Goal: Entertainment & Leisure: Browse casually

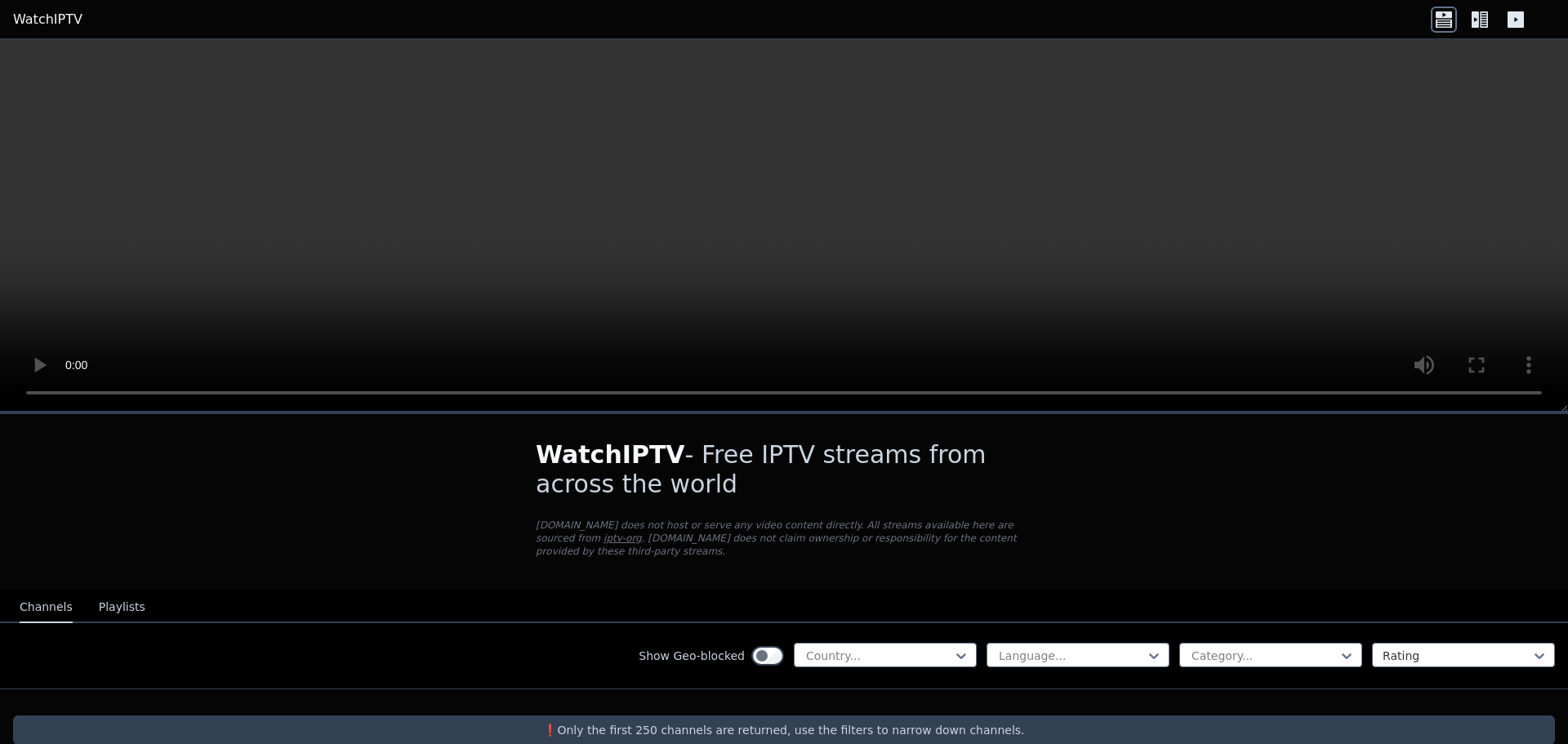
scroll to position [13, 0]
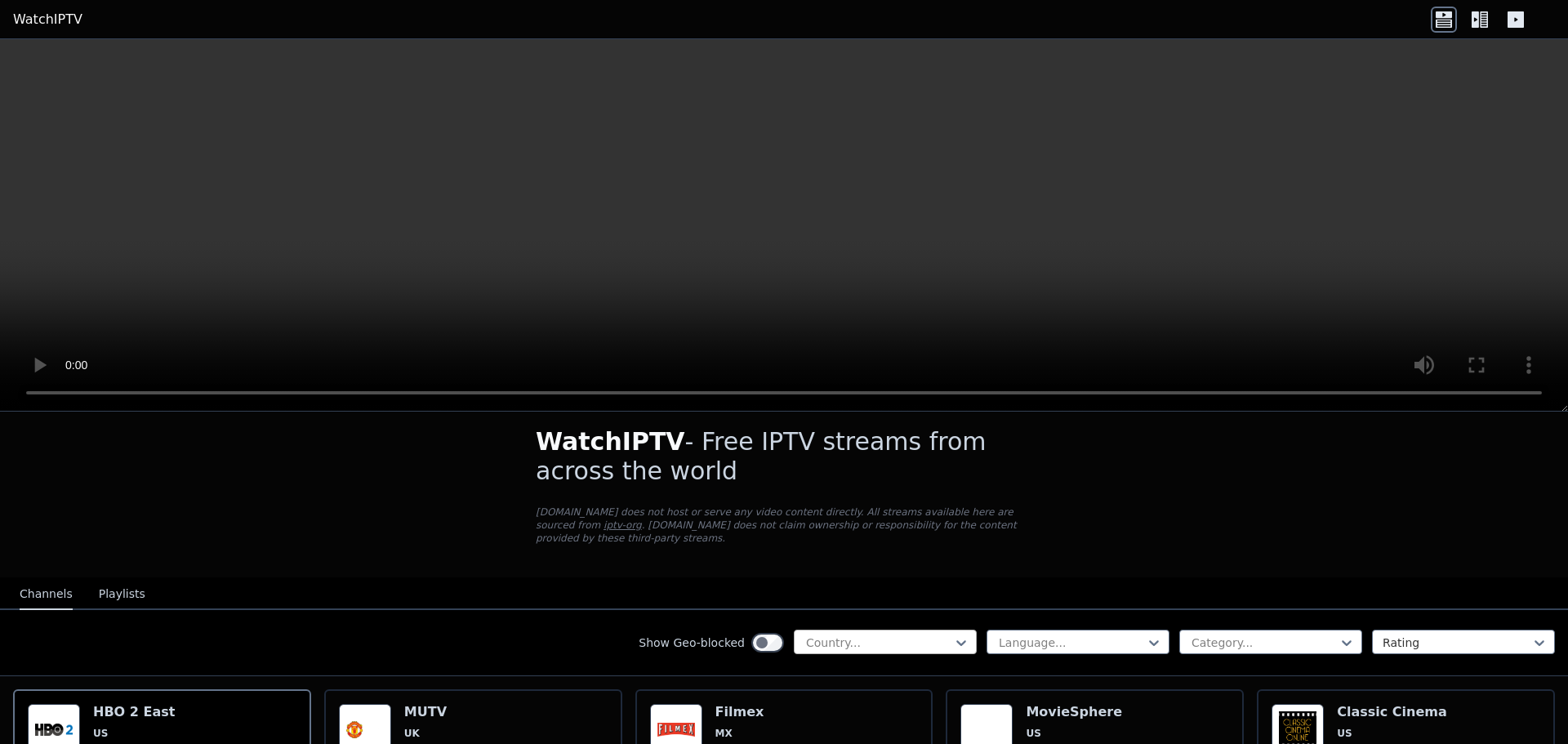
click at [865, 635] on div at bounding box center [878, 643] width 148 height 16
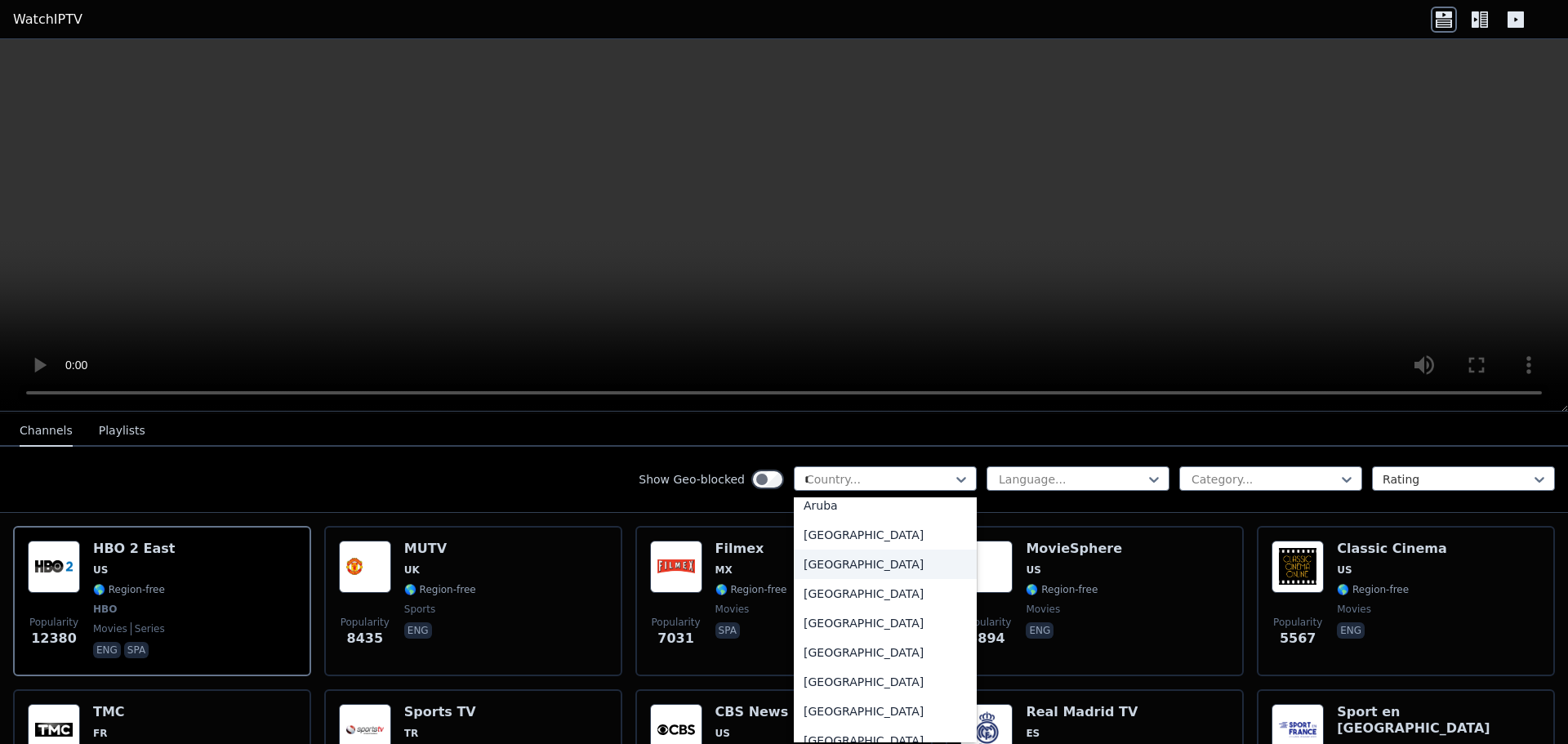
scroll to position [0, 0]
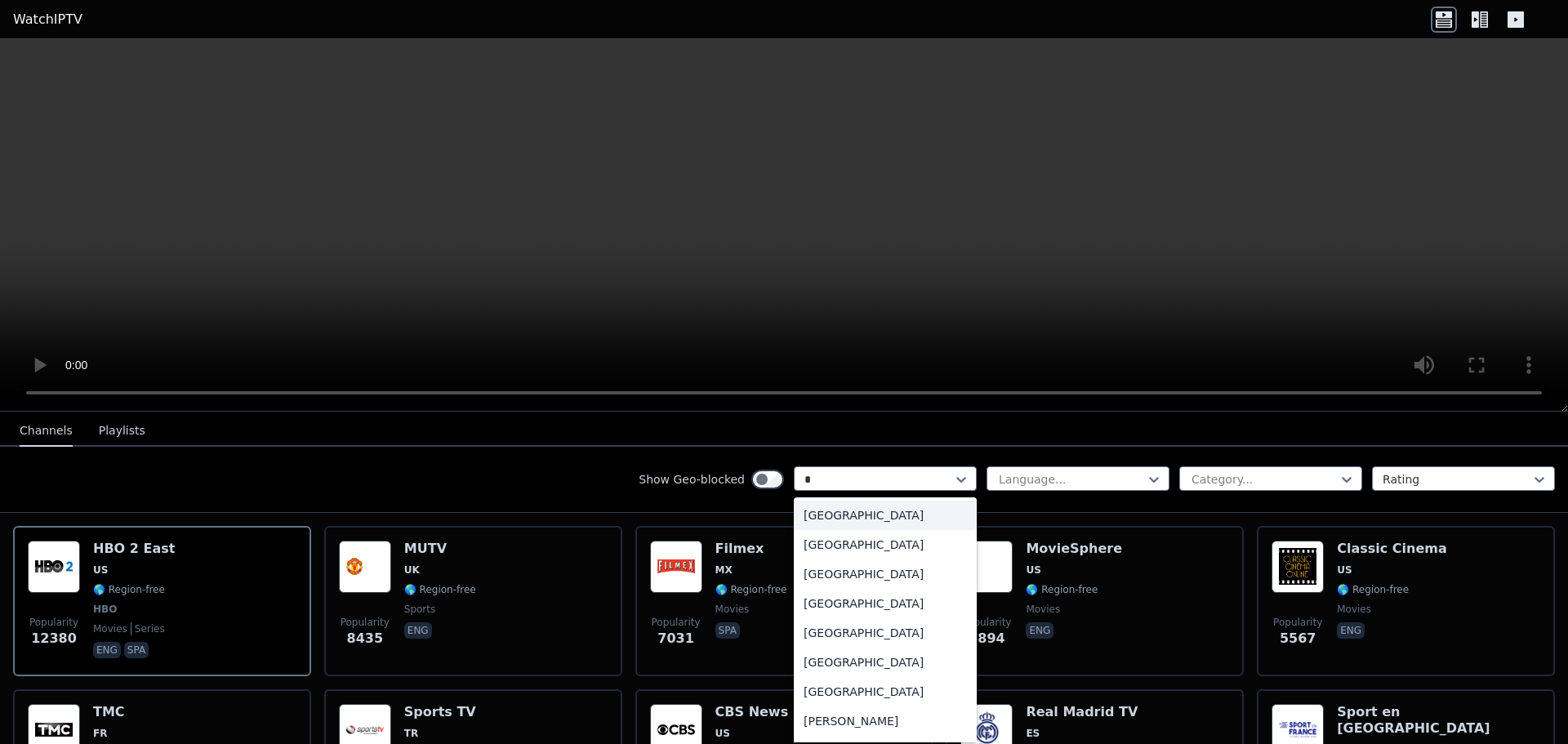
type input "**"
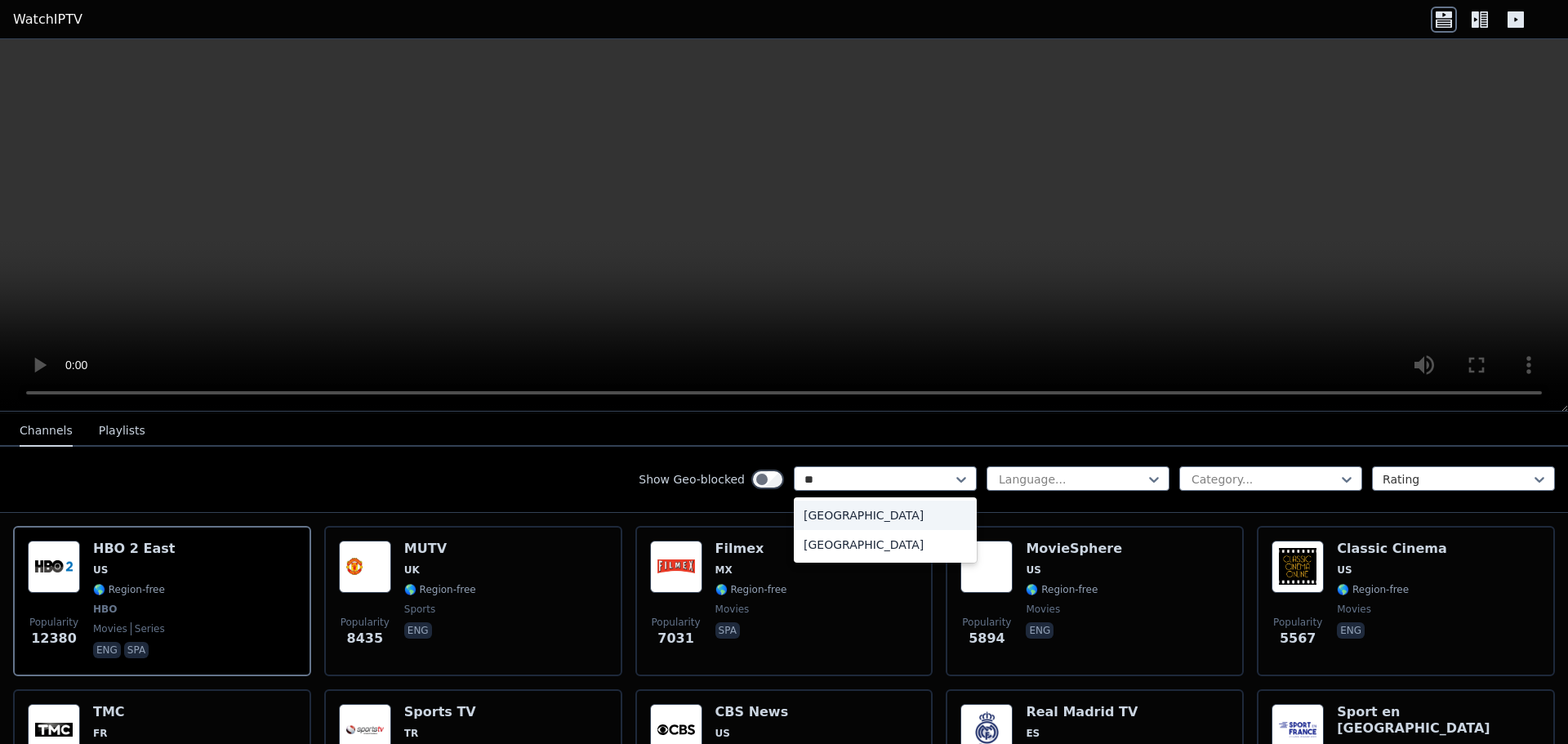
click at [856, 547] on div "[GEOGRAPHIC_DATA]" at bounding box center [885, 545] width 183 height 30
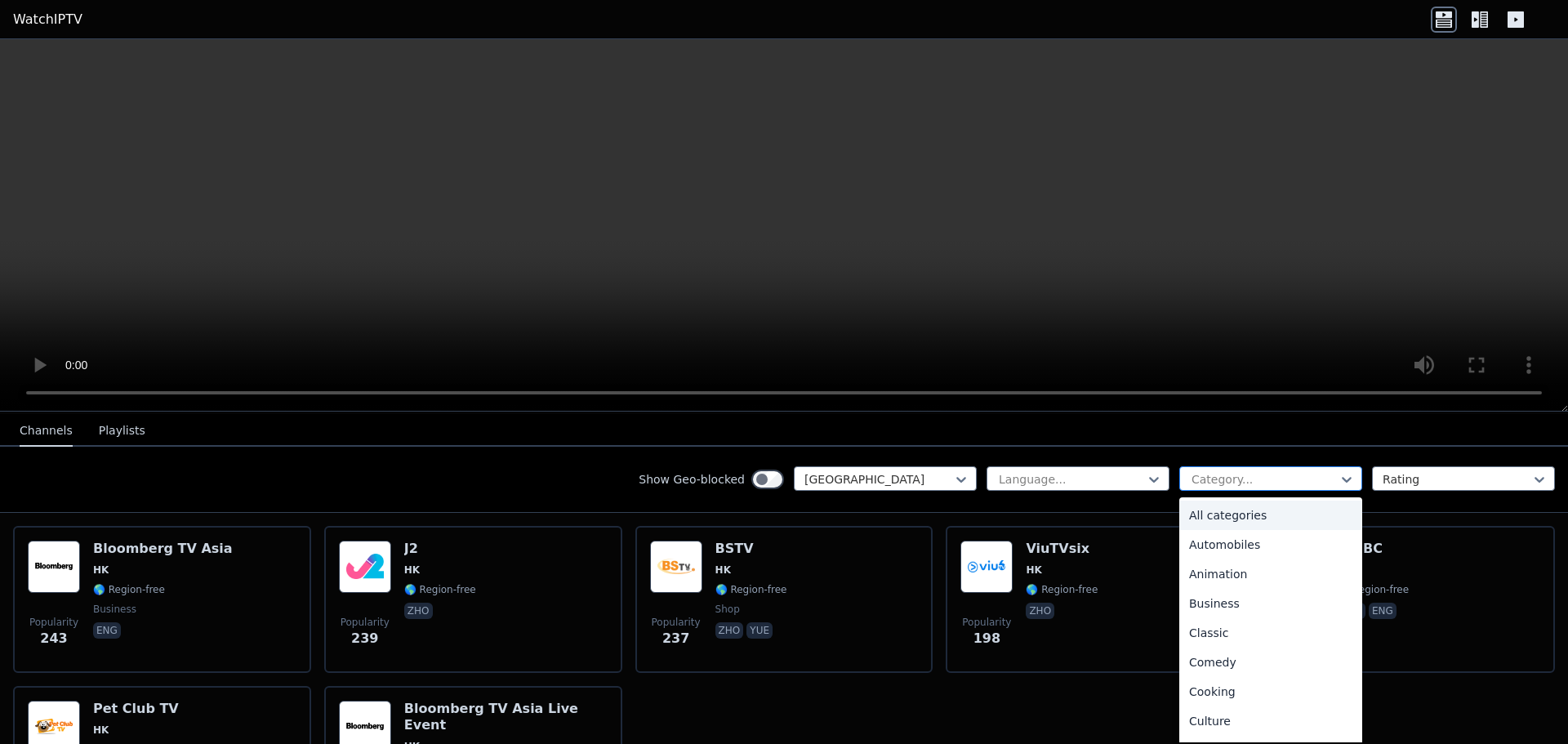
click at [1242, 486] on div "Category..." at bounding box center [1270, 478] width 183 height 25
type input "**"
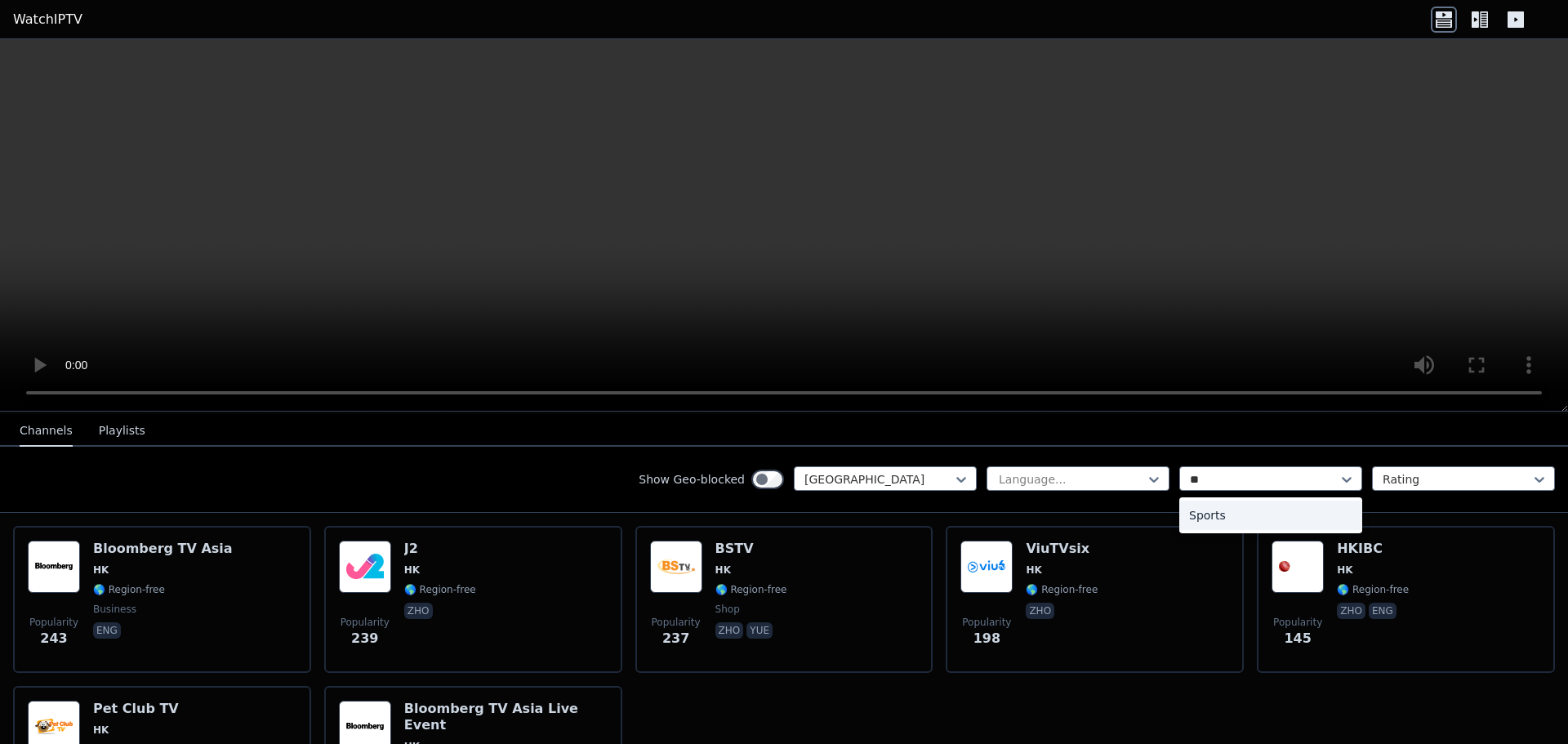
click at [1225, 518] on div "Sports" at bounding box center [1270, 516] width 183 height 30
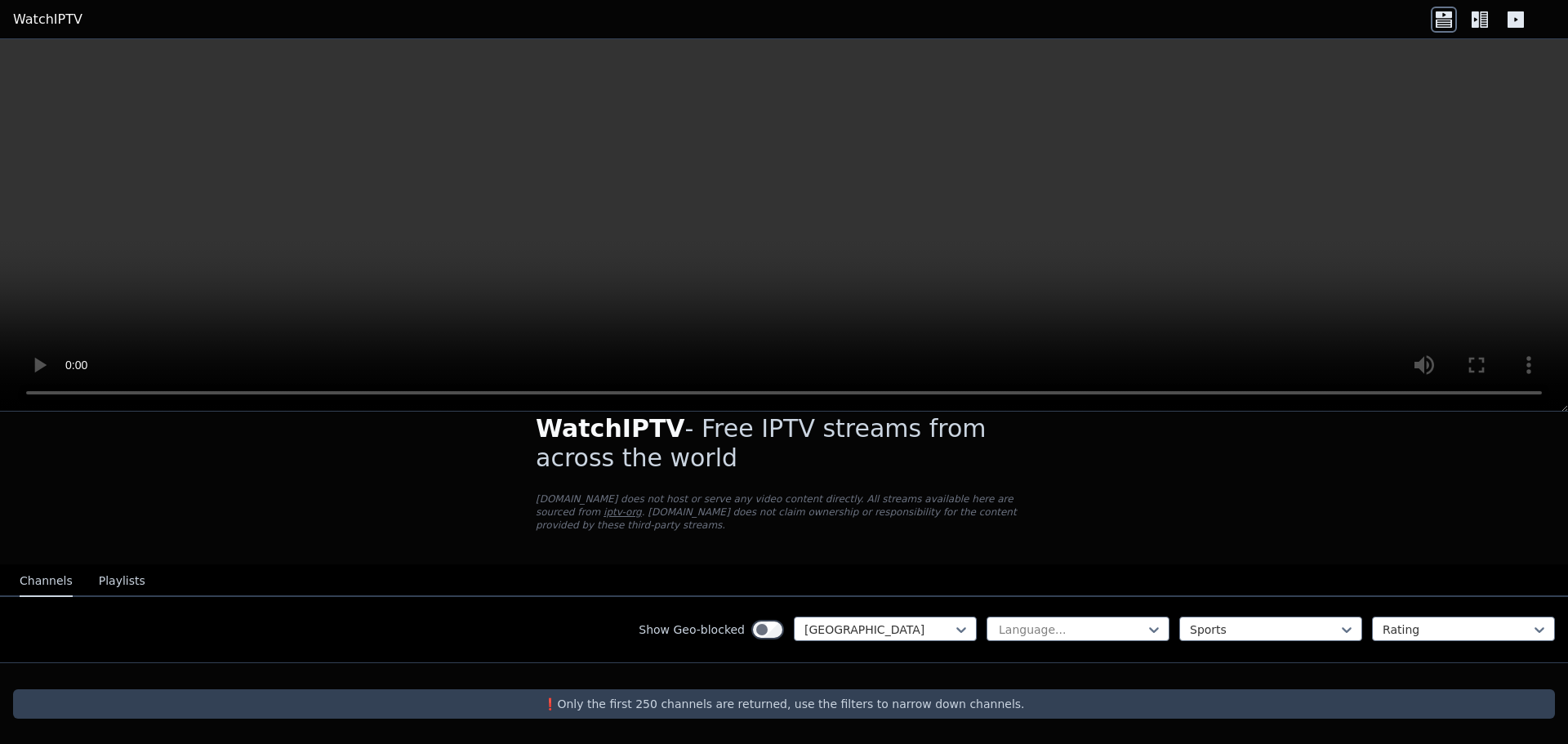
scroll to position [13, 0]
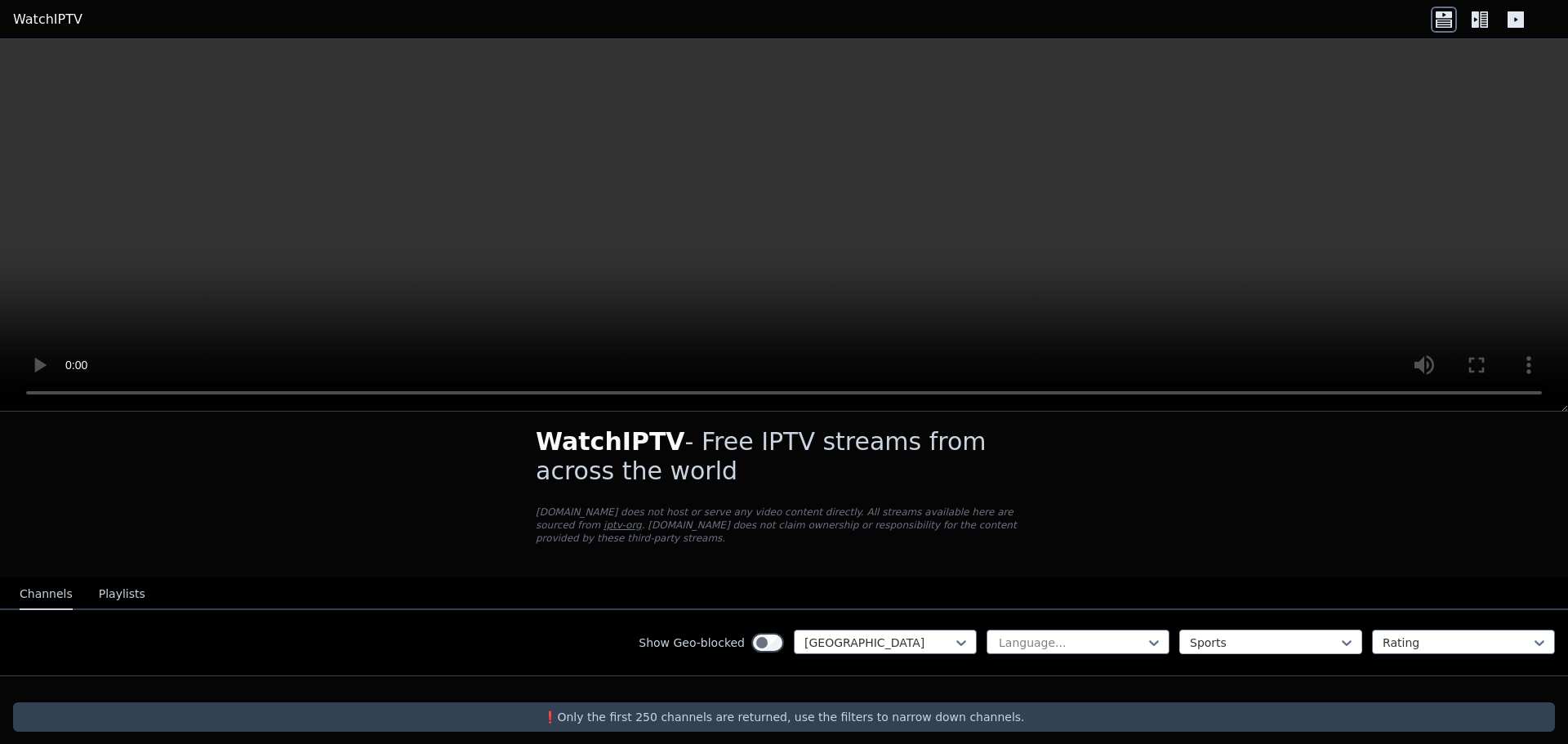
click at [1284, 635] on div at bounding box center [1264, 643] width 148 height 16
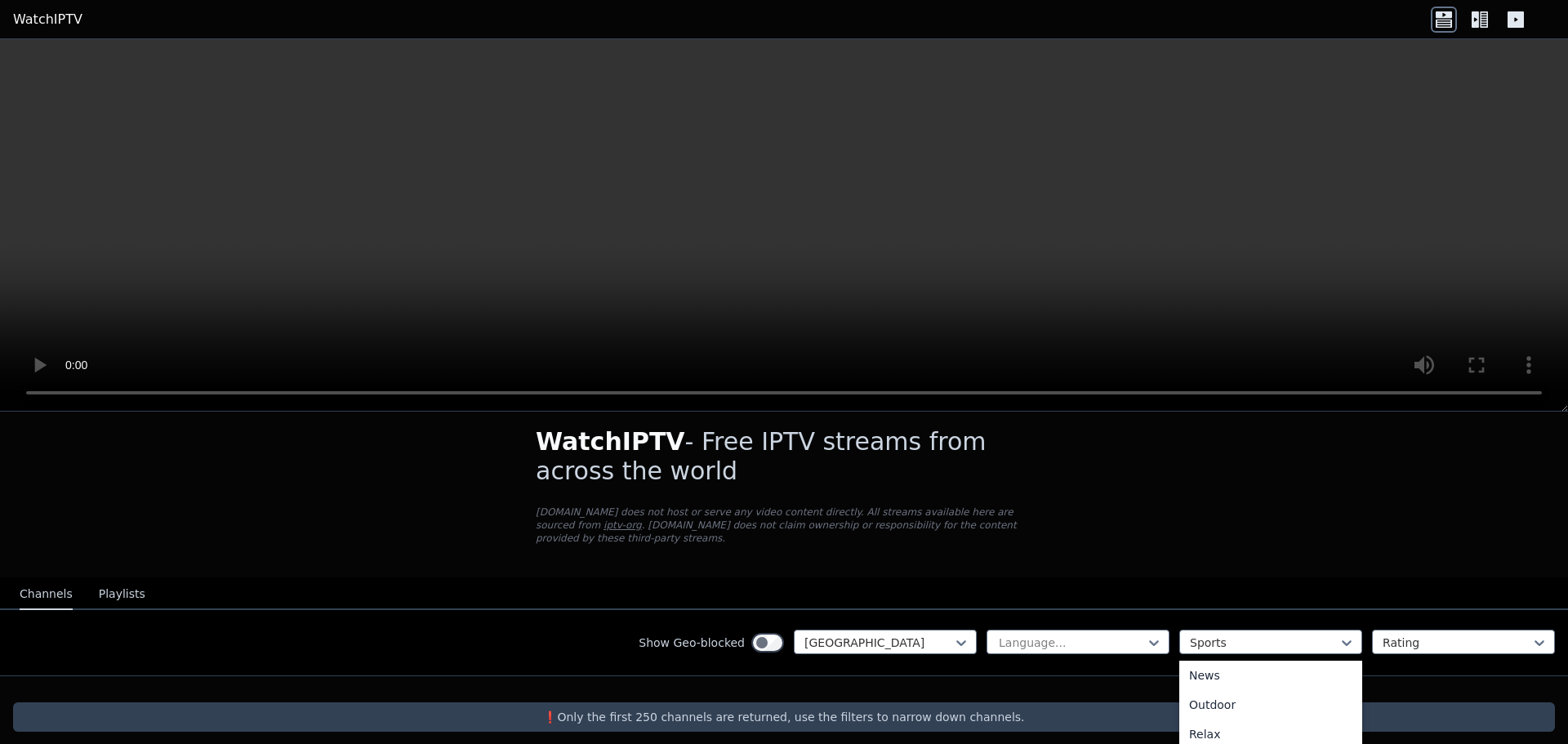
scroll to position [556, 0]
click at [1232, 639] on div "Sports" at bounding box center [1270, 642] width 183 height 25
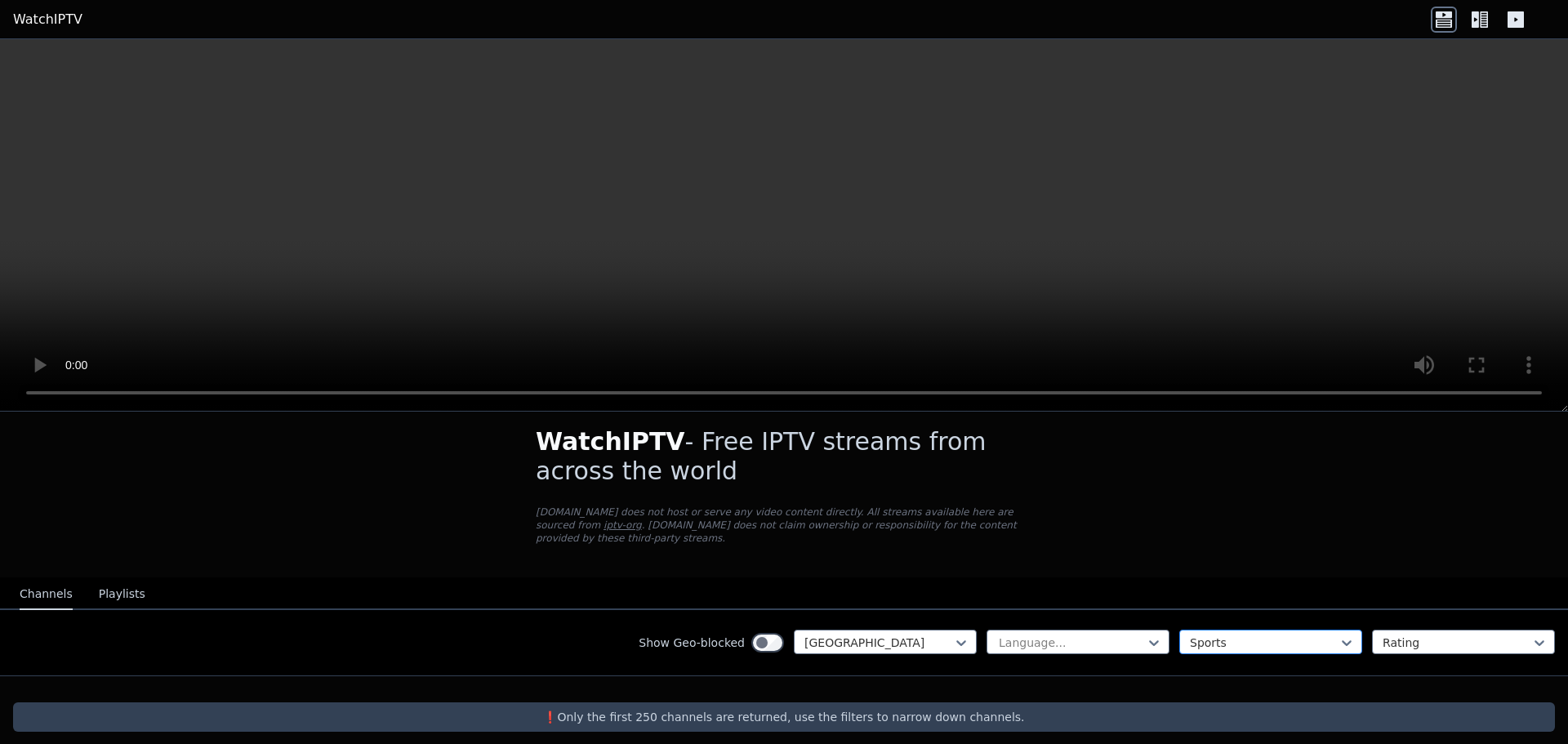
click at [1232, 635] on div at bounding box center [1264, 643] width 148 height 16
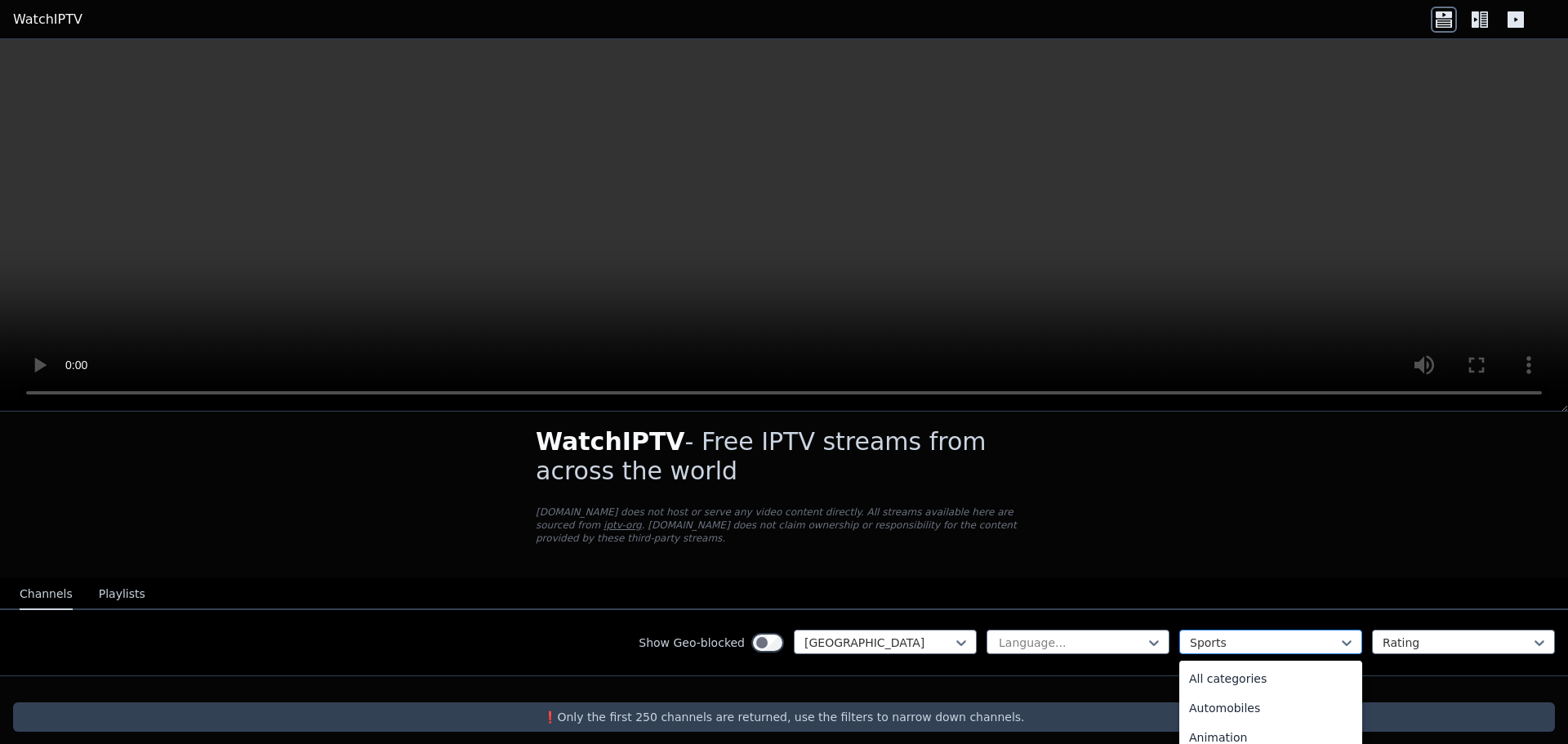
scroll to position [504, 0]
click at [1197, 725] on div "Relax" at bounding box center [1270, 735] width 183 height 30
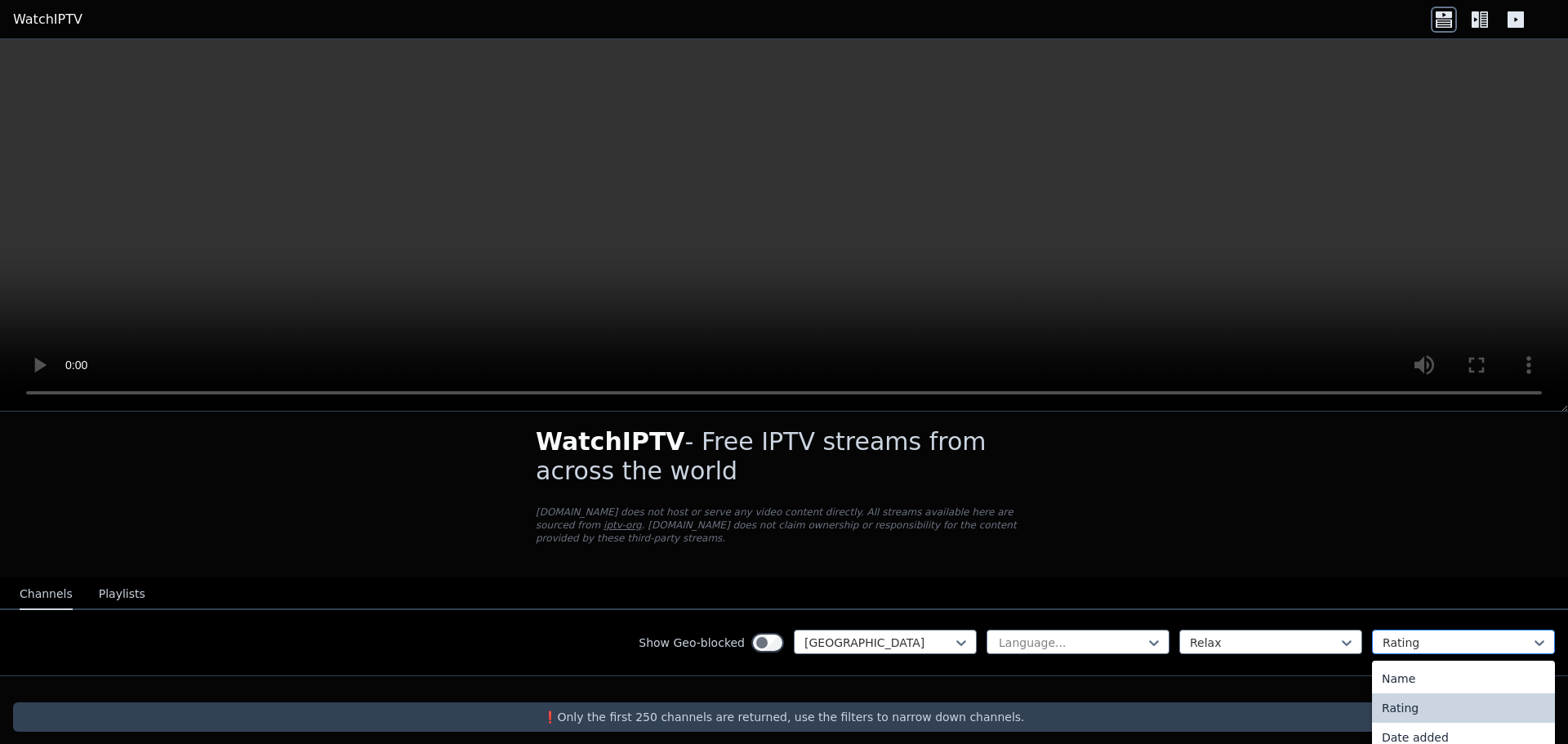
click at [1404, 635] on div at bounding box center [1456, 643] width 148 height 16
click at [1408, 666] on div "Name" at bounding box center [1463, 678] width 183 height 30
click at [1393, 635] on div at bounding box center [1456, 643] width 148 height 16
click at [1236, 635] on div at bounding box center [1264, 643] width 148 height 16
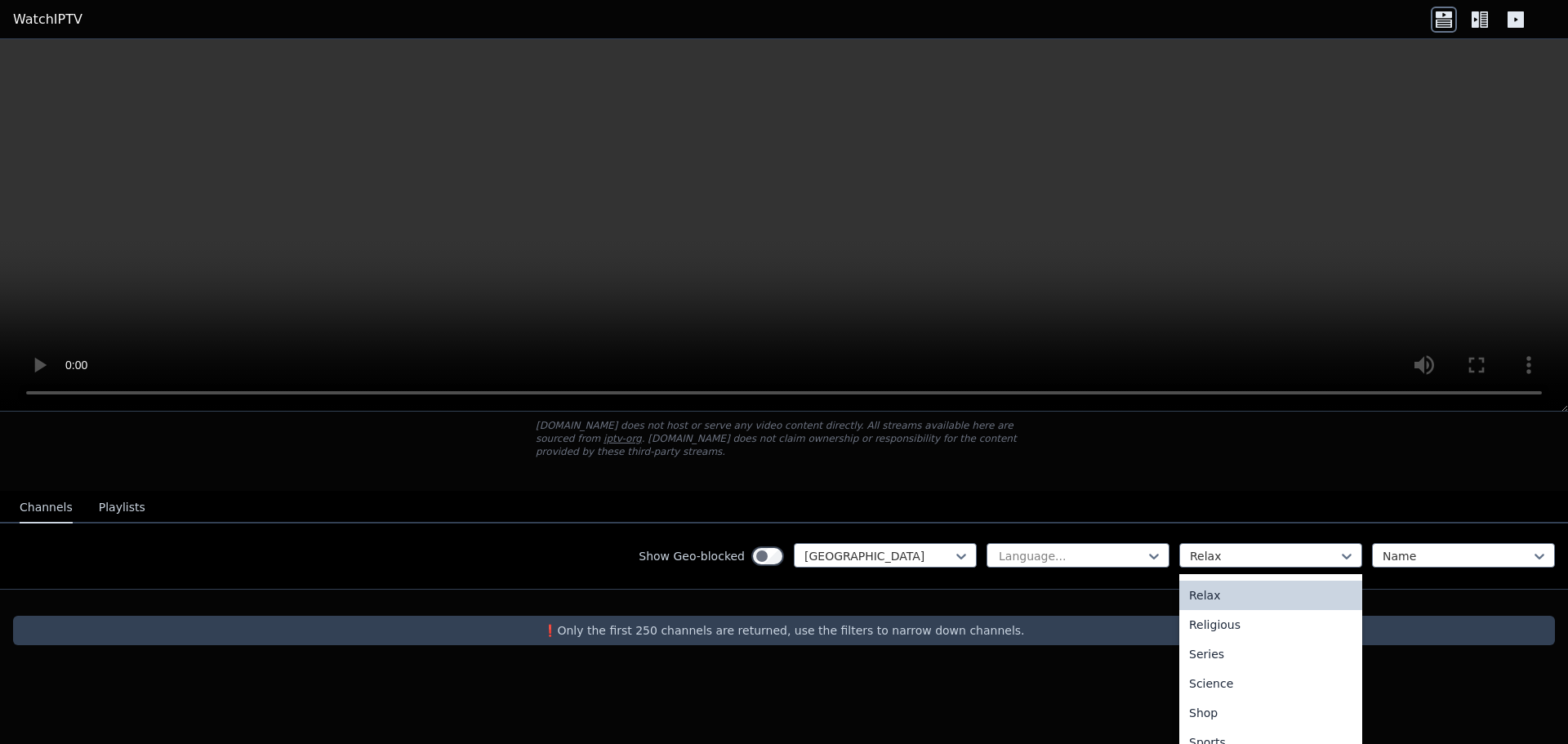
scroll to position [161, 0]
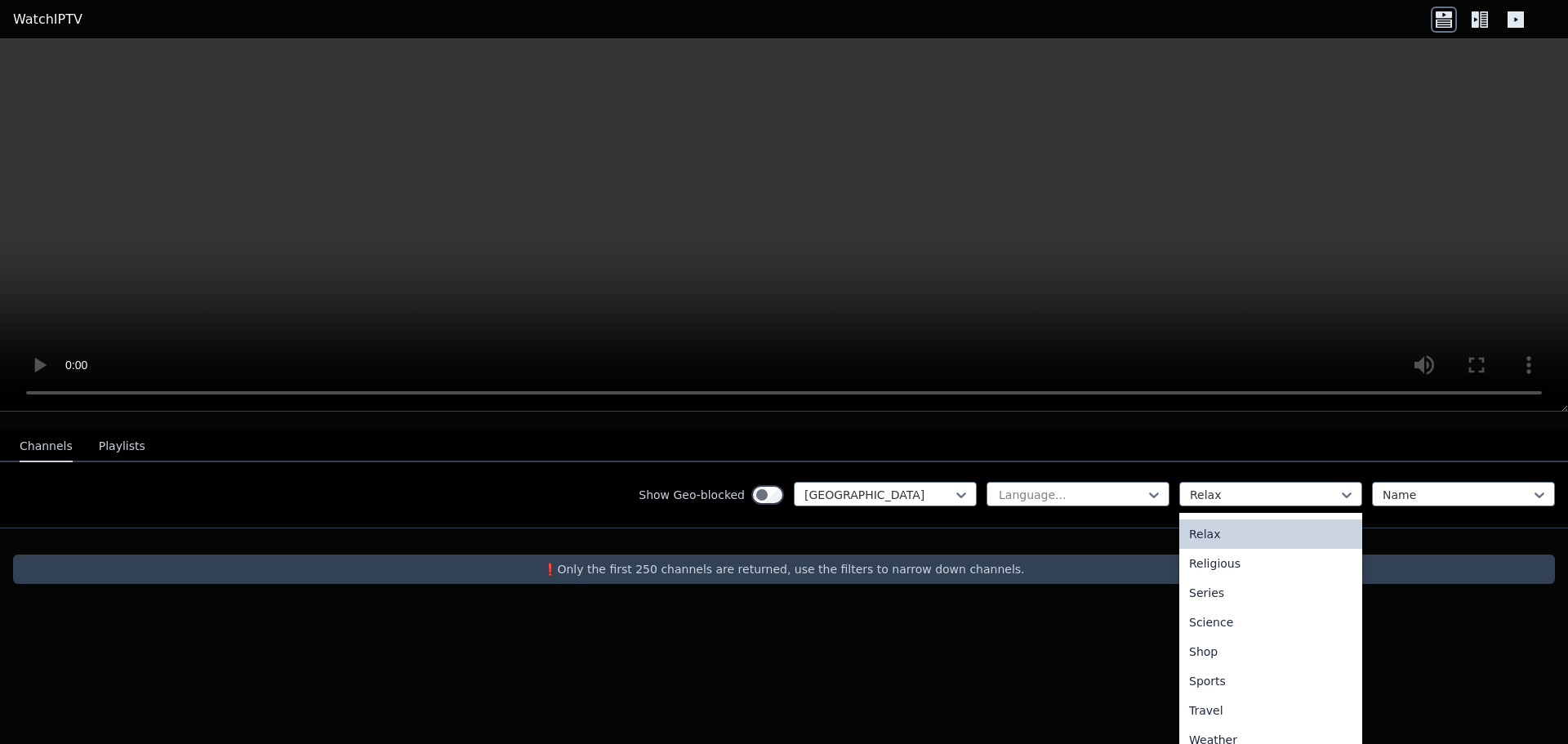
click at [115, 432] on div "WatchIPTV - Free IPTV streams from across the world [DOMAIN_NAME] does not host…" at bounding box center [784, 431] width 1568 height 357
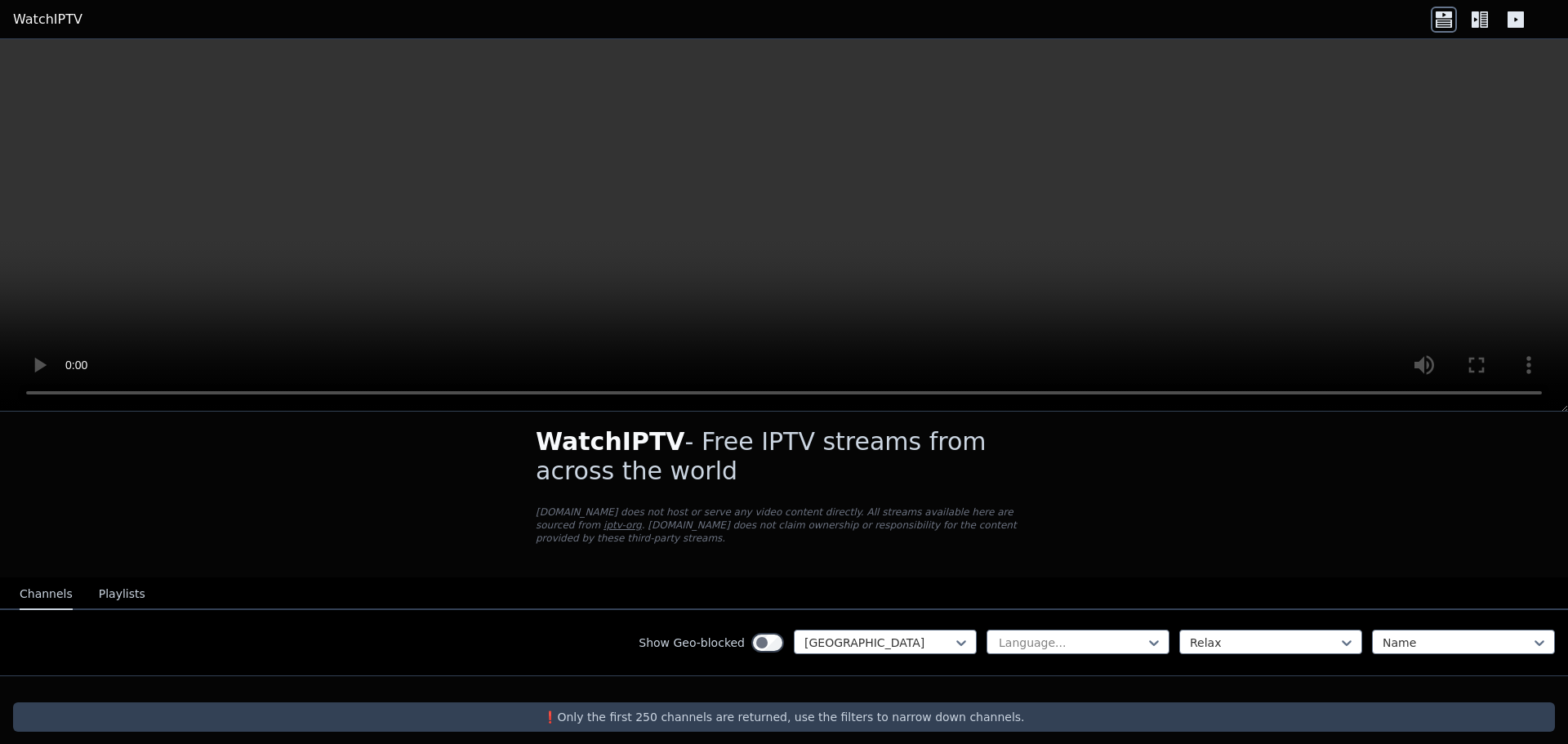
click at [110, 584] on button "Playlists" at bounding box center [122, 595] width 47 height 31
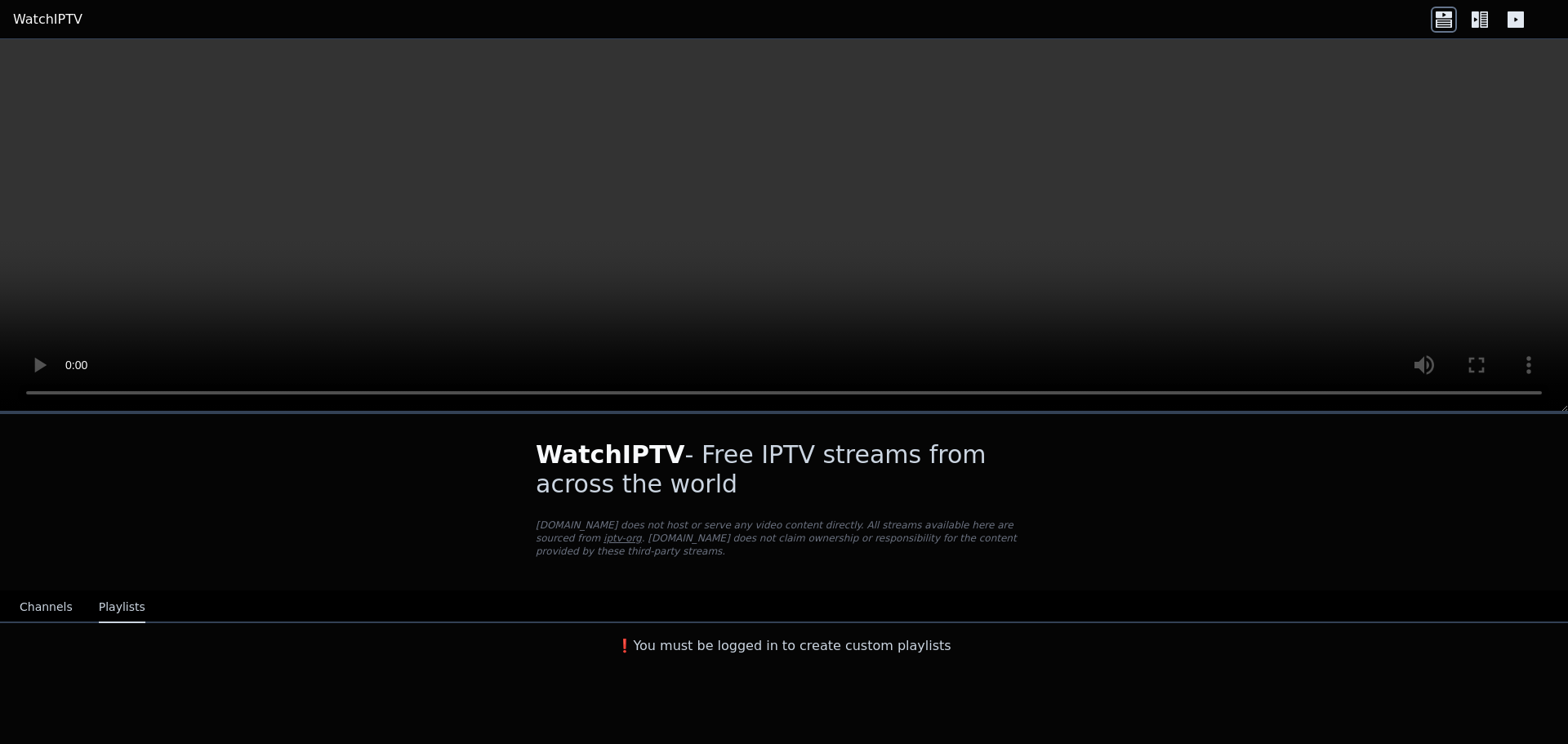
scroll to position [0, 0]
click at [1476, 22] on icon at bounding box center [1475, 19] width 8 height 16
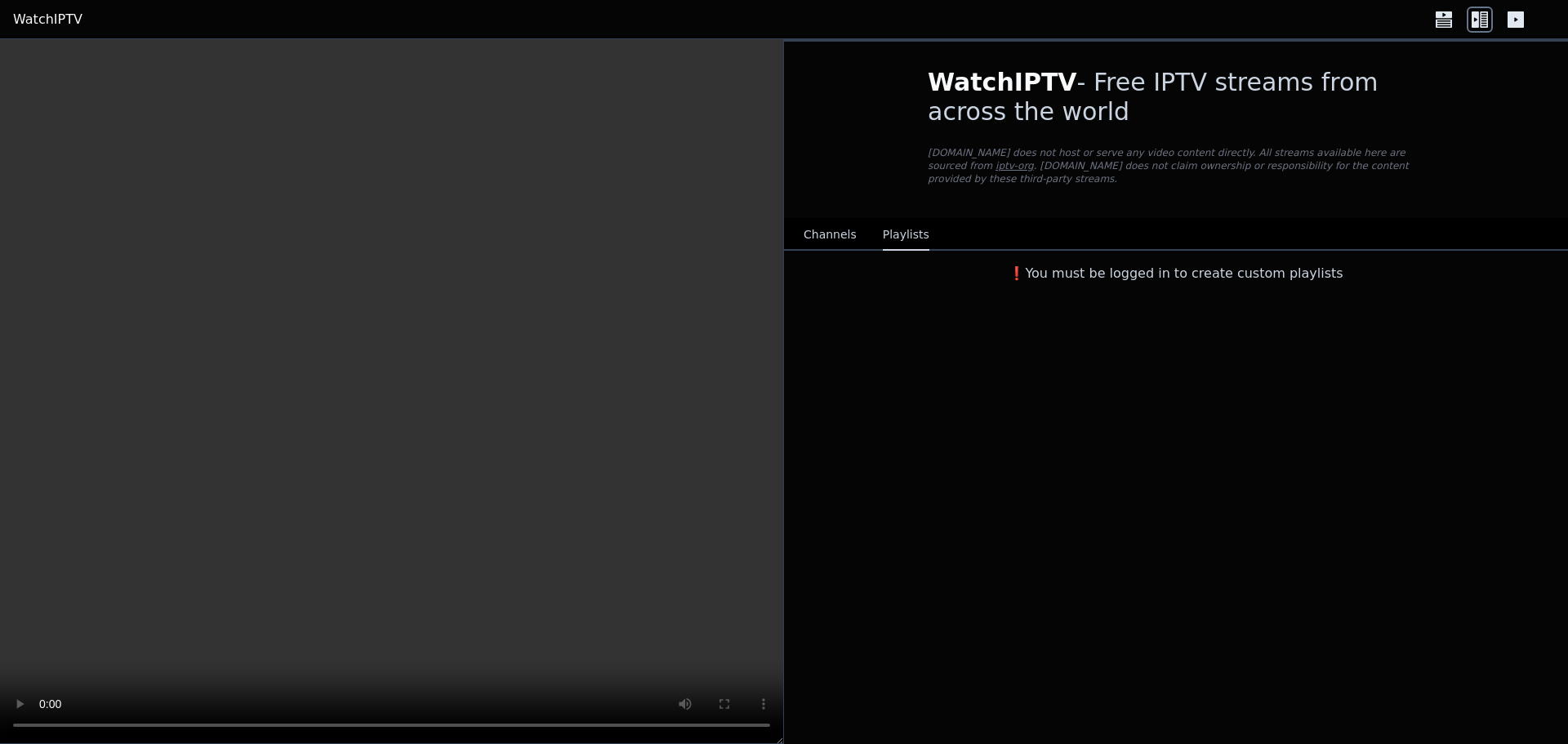
click at [1525, 9] on icon at bounding box center [1515, 20] width 26 height 26
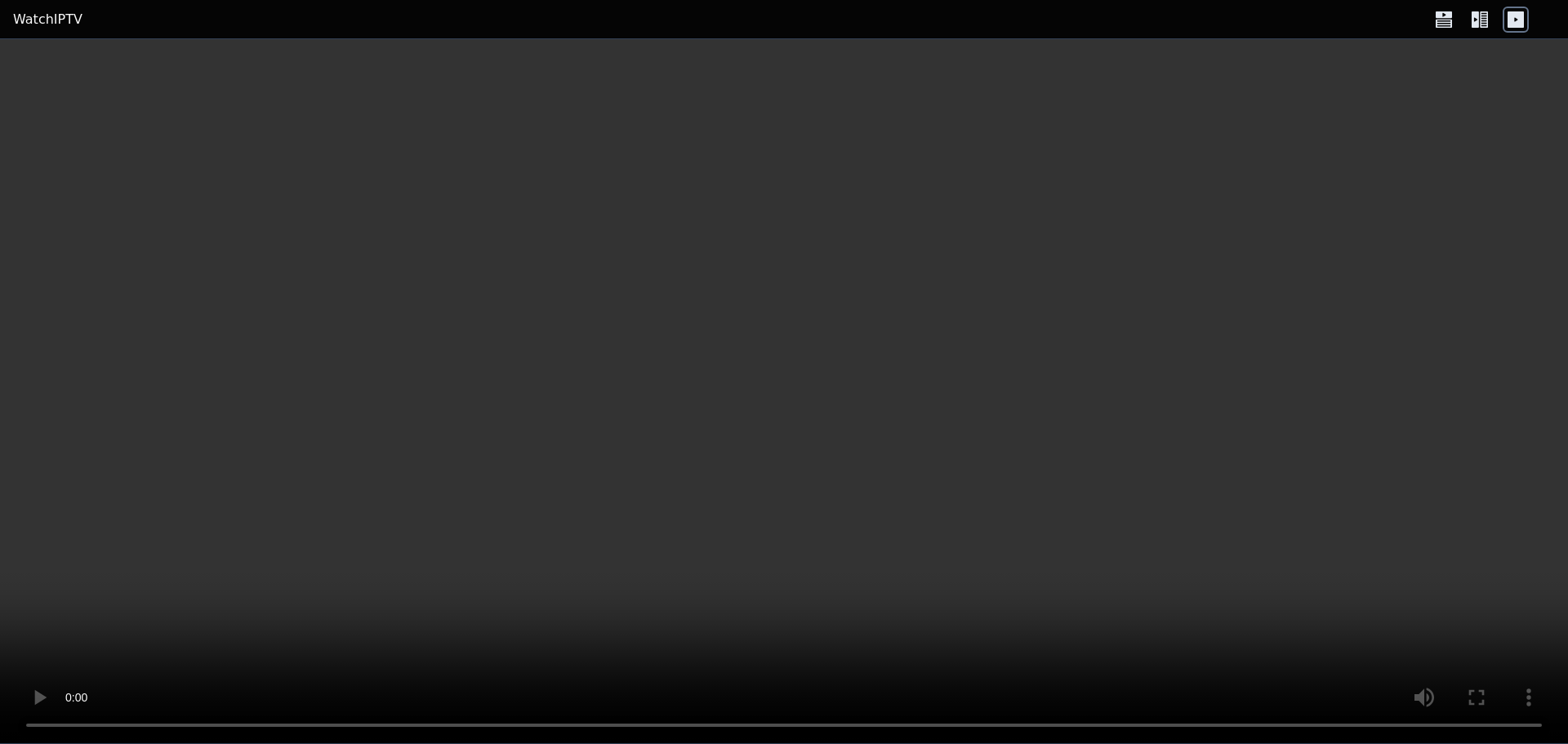
click at [1476, 19] on icon at bounding box center [1479, 20] width 26 height 26
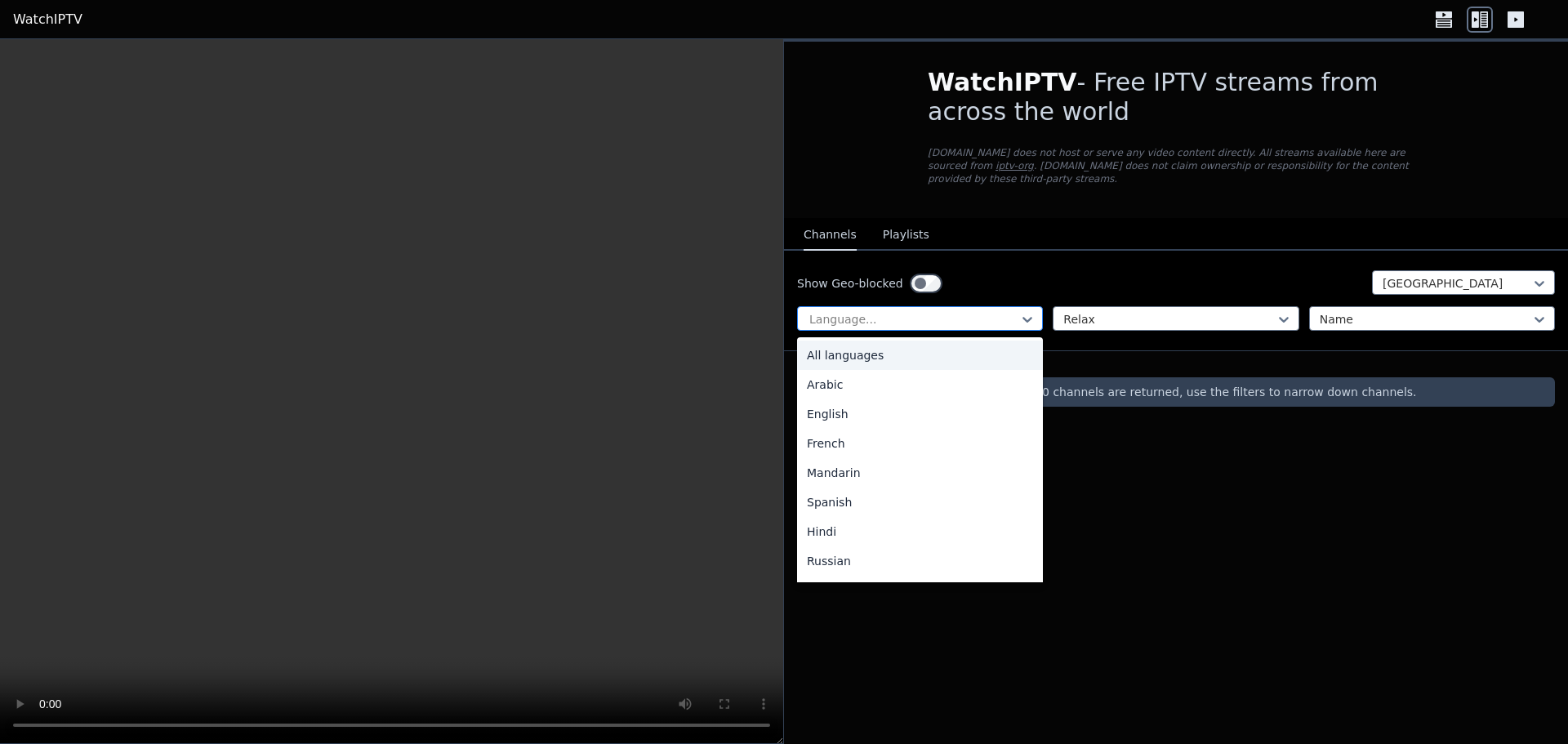
click at [1004, 311] on div at bounding box center [913, 319] width 211 height 16
click at [839, 429] on div "French" at bounding box center [920, 443] width 246 height 30
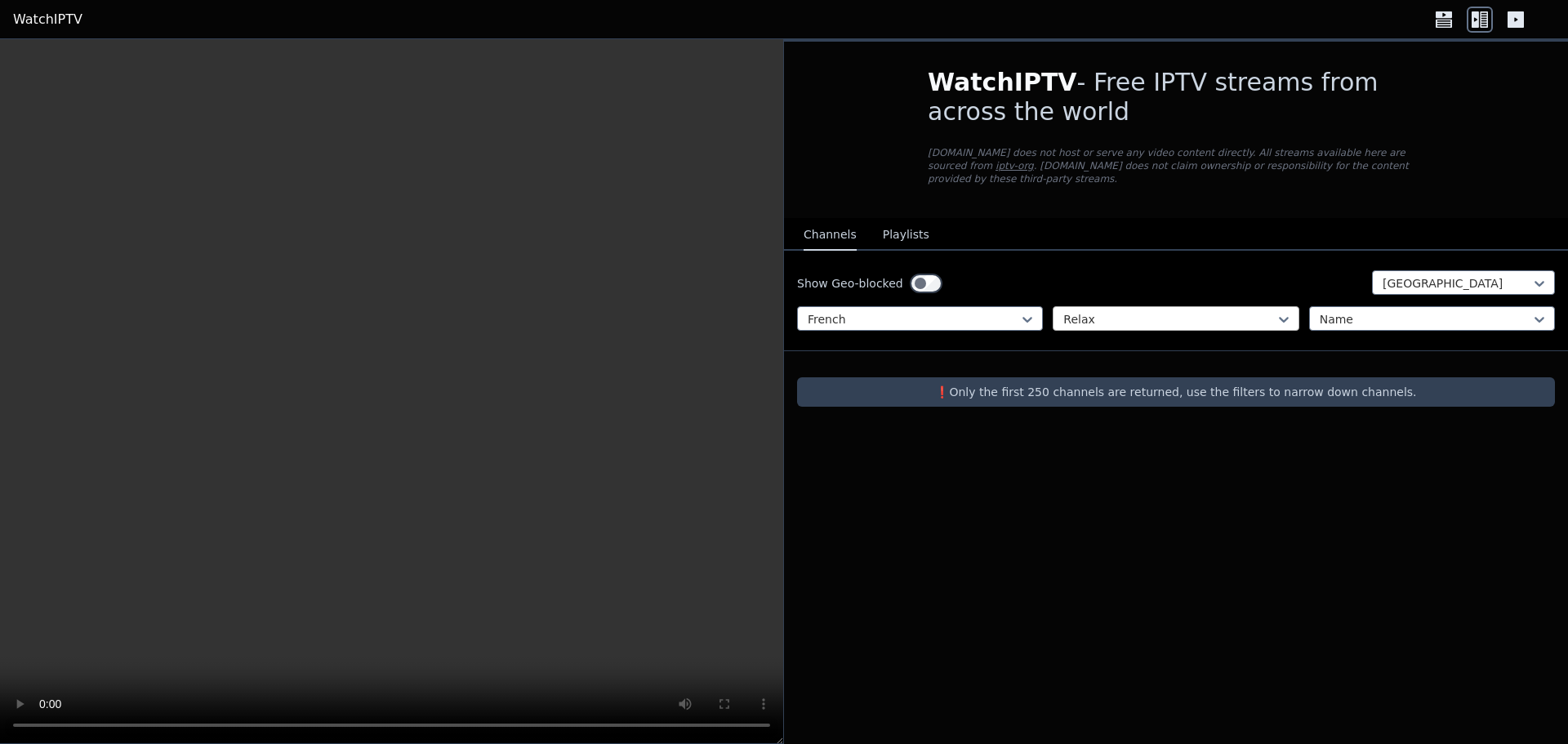
click at [1137, 316] on div "Relax" at bounding box center [1175, 319] width 246 height 25
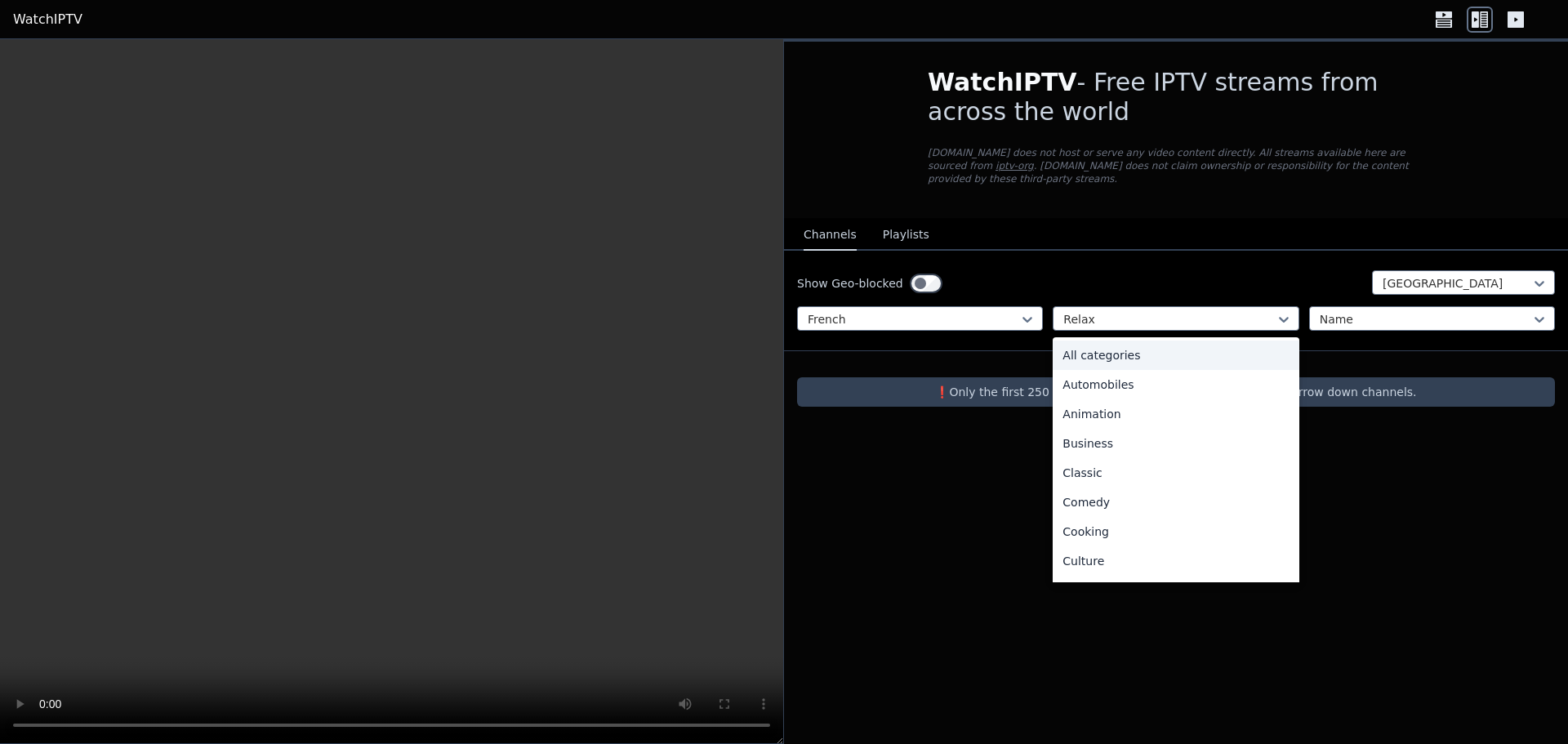
click at [1115, 341] on div "All categories" at bounding box center [1175, 355] width 246 height 30
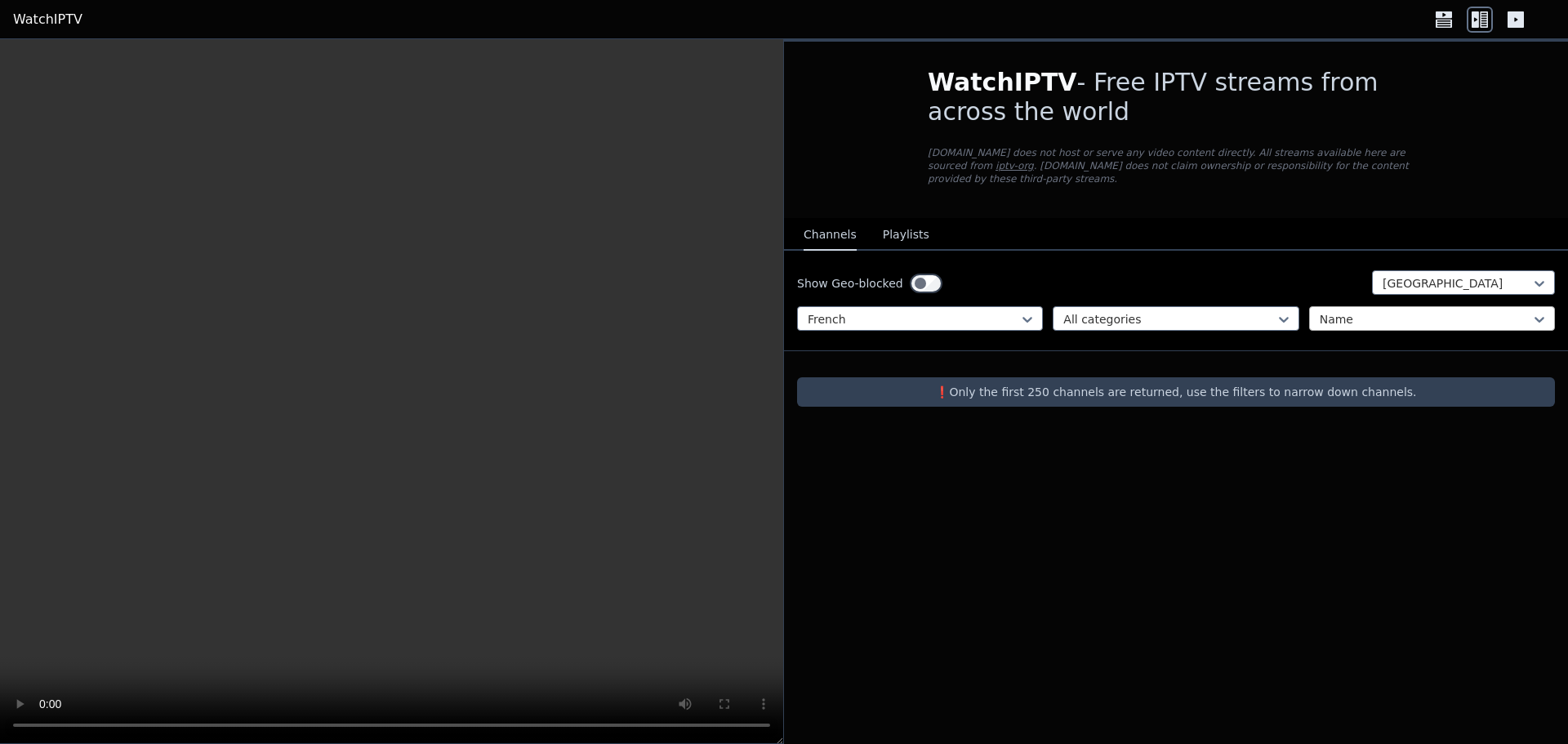
click at [1367, 311] on div at bounding box center [1425, 319] width 211 height 16
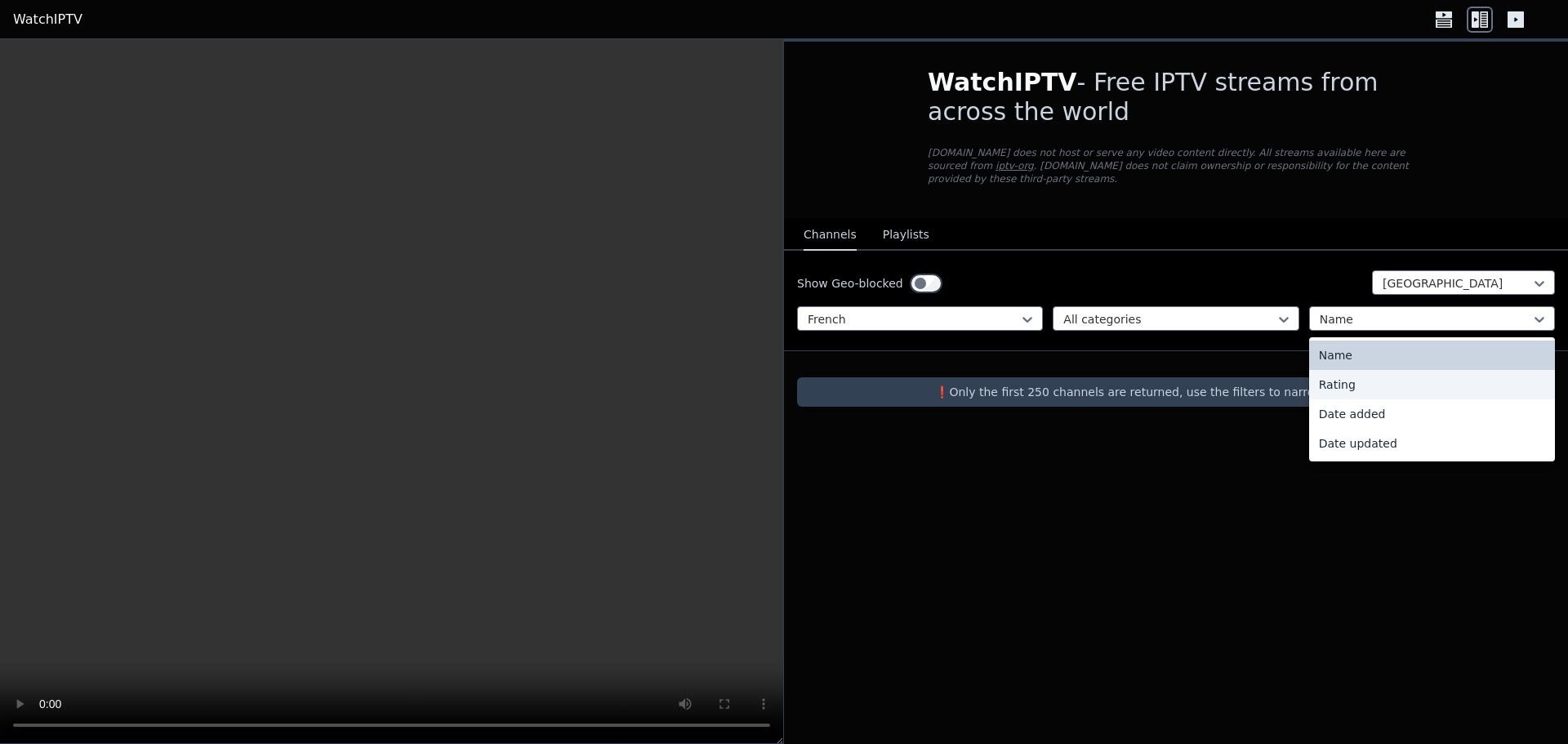
click at [1158, 470] on div "WatchIPTV - Free IPTV streams from across the world [DOMAIN_NAME] does not host…" at bounding box center [1175, 391] width 784 height 705
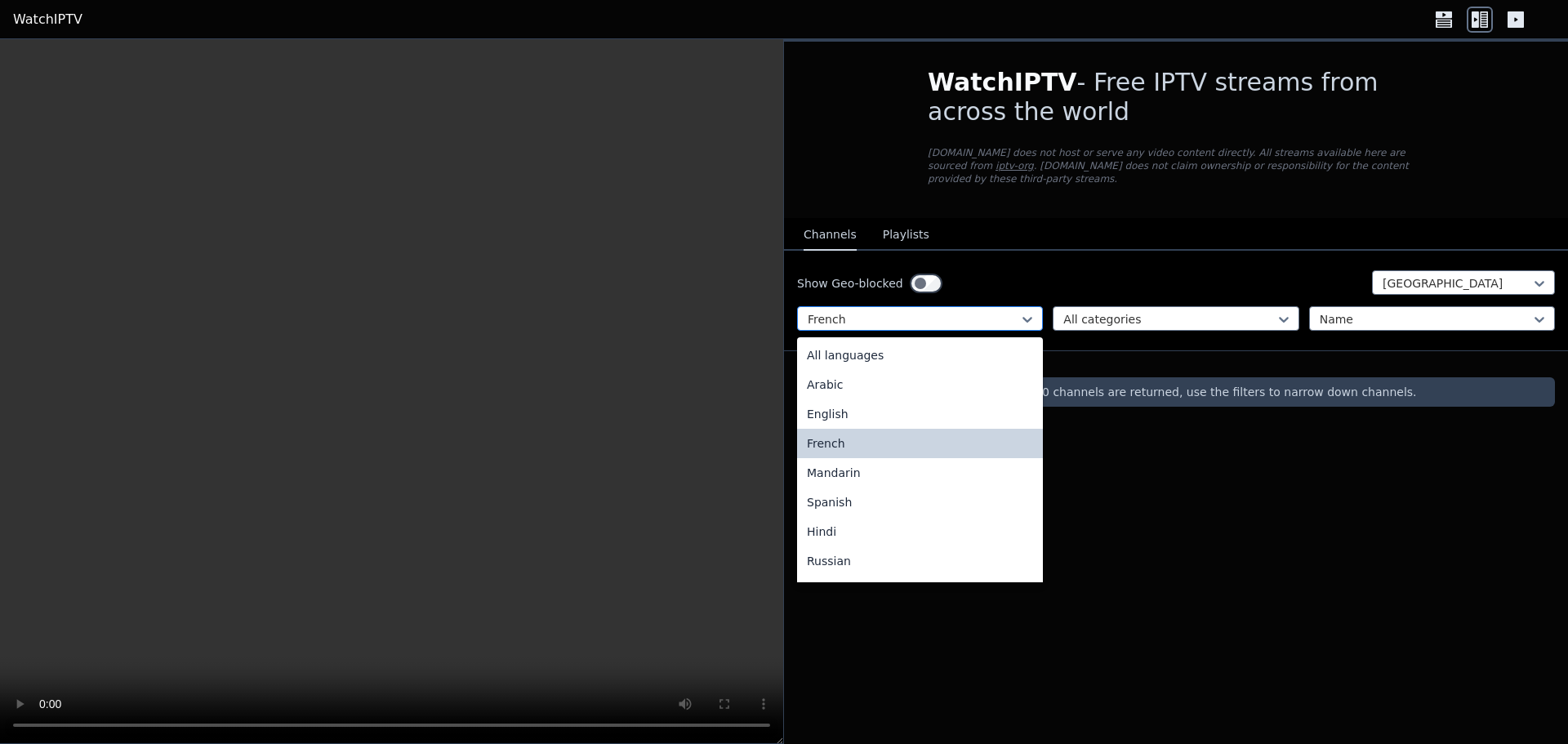
click at [882, 311] on div at bounding box center [913, 319] width 211 height 16
click at [848, 349] on div "All languages" at bounding box center [920, 355] width 246 height 30
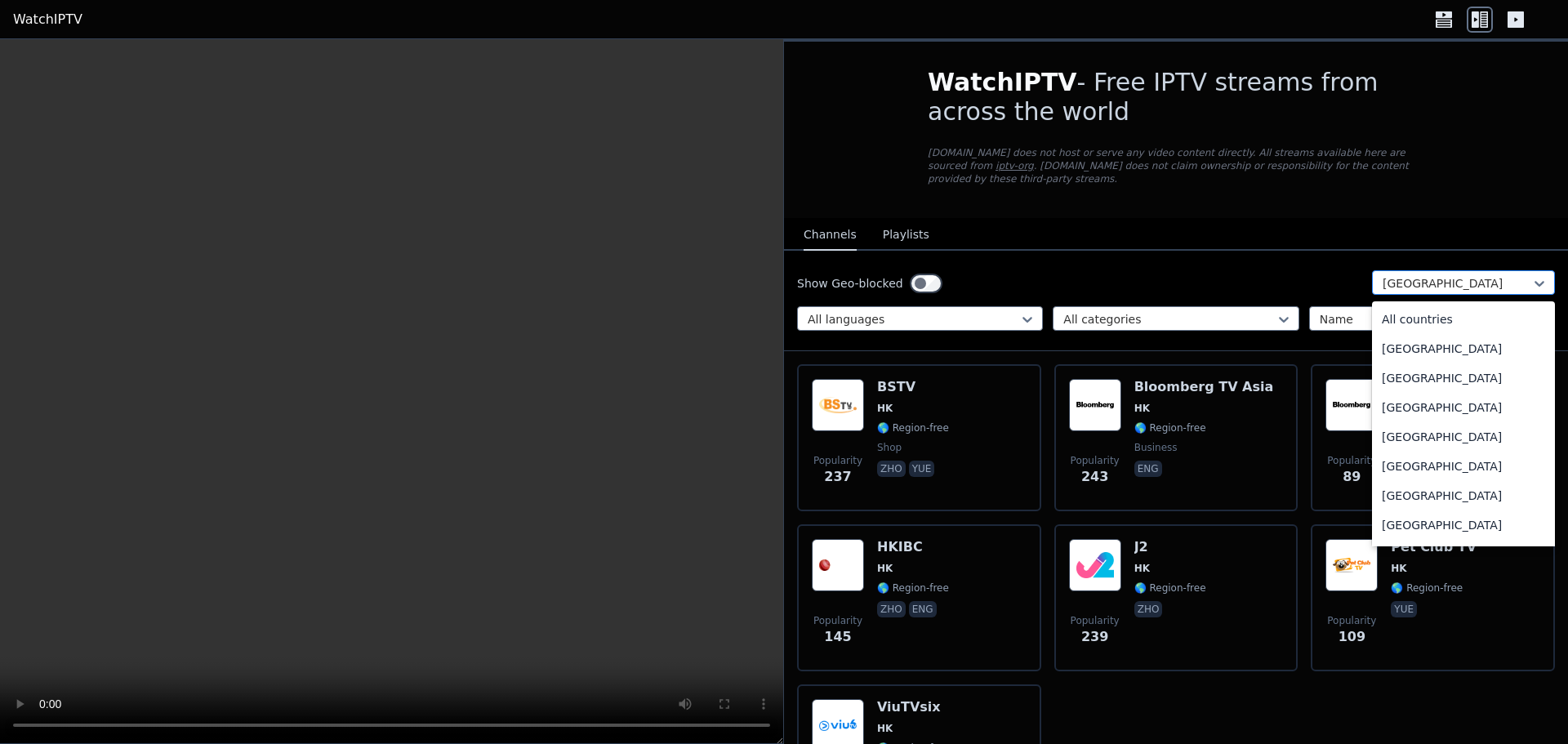
click at [1414, 275] on div at bounding box center [1456, 283] width 148 height 16
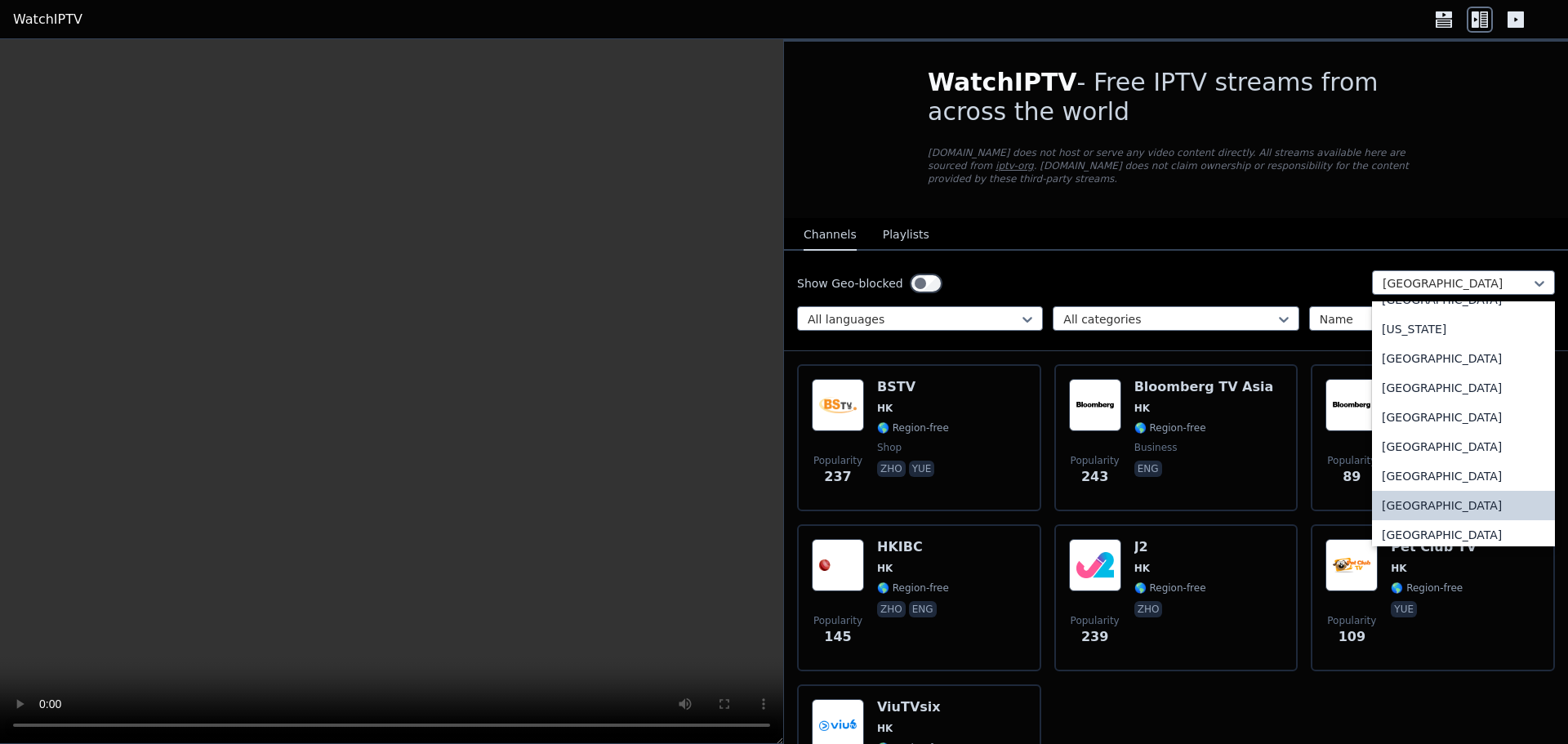
click at [1417, 511] on div "[GEOGRAPHIC_DATA]" at bounding box center [1463, 505] width 183 height 30
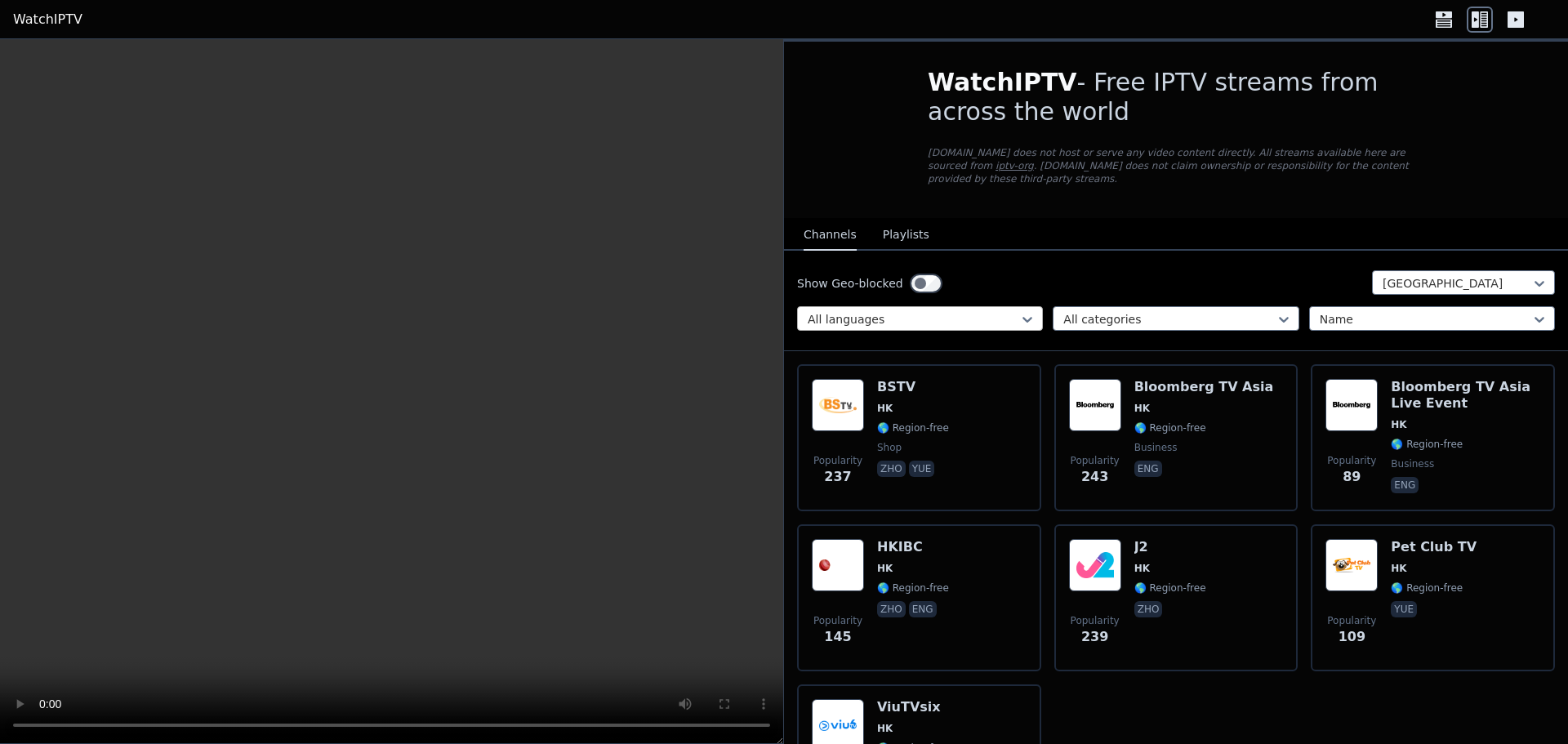
click at [873, 311] on div at bounding box center [913, 319] width 211 height 16
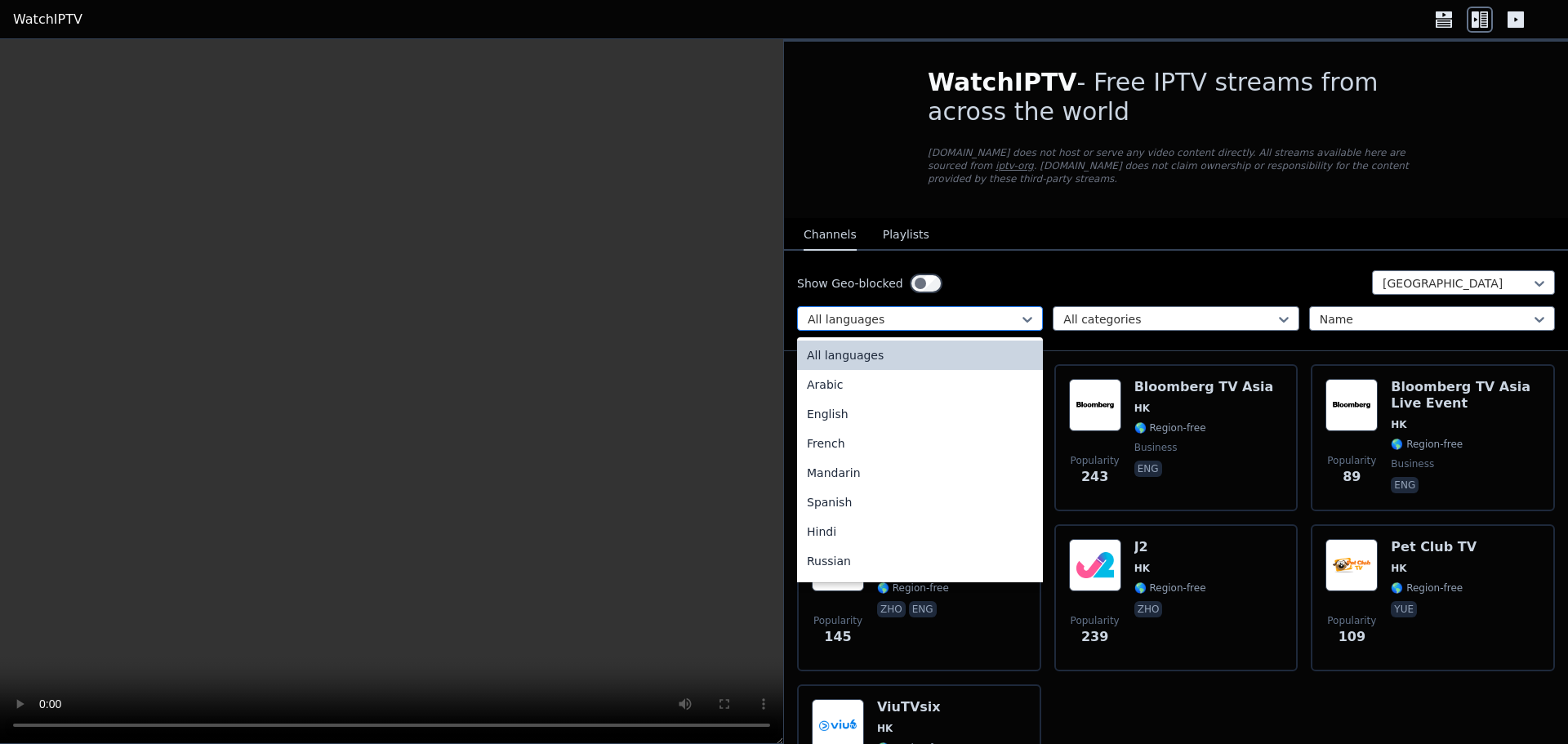
click at [873, 311] on div at bounding box center [913, 319] width 211 height 16
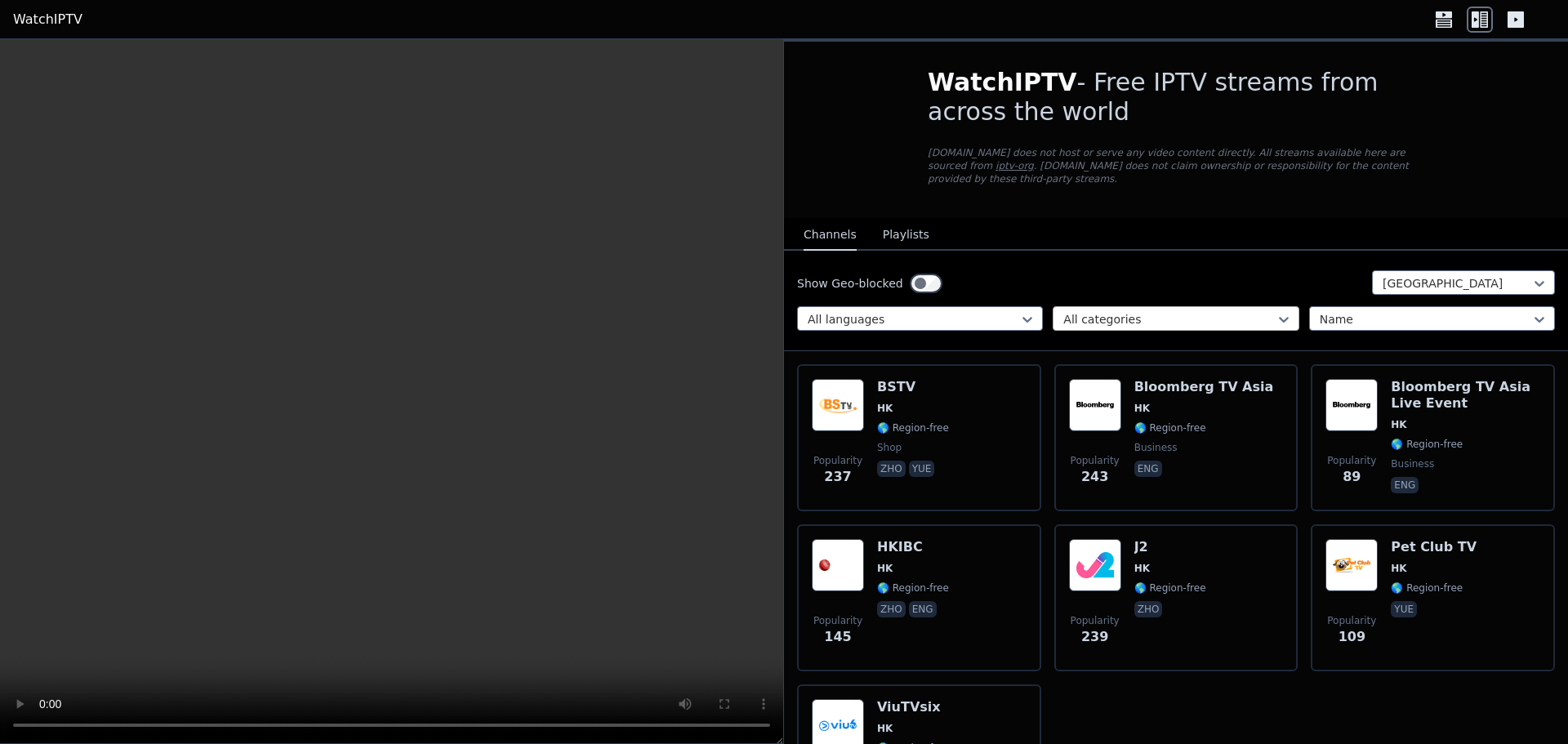
click at [1120, 311] on div at bounding box center [1169, 319] width 211 height 16
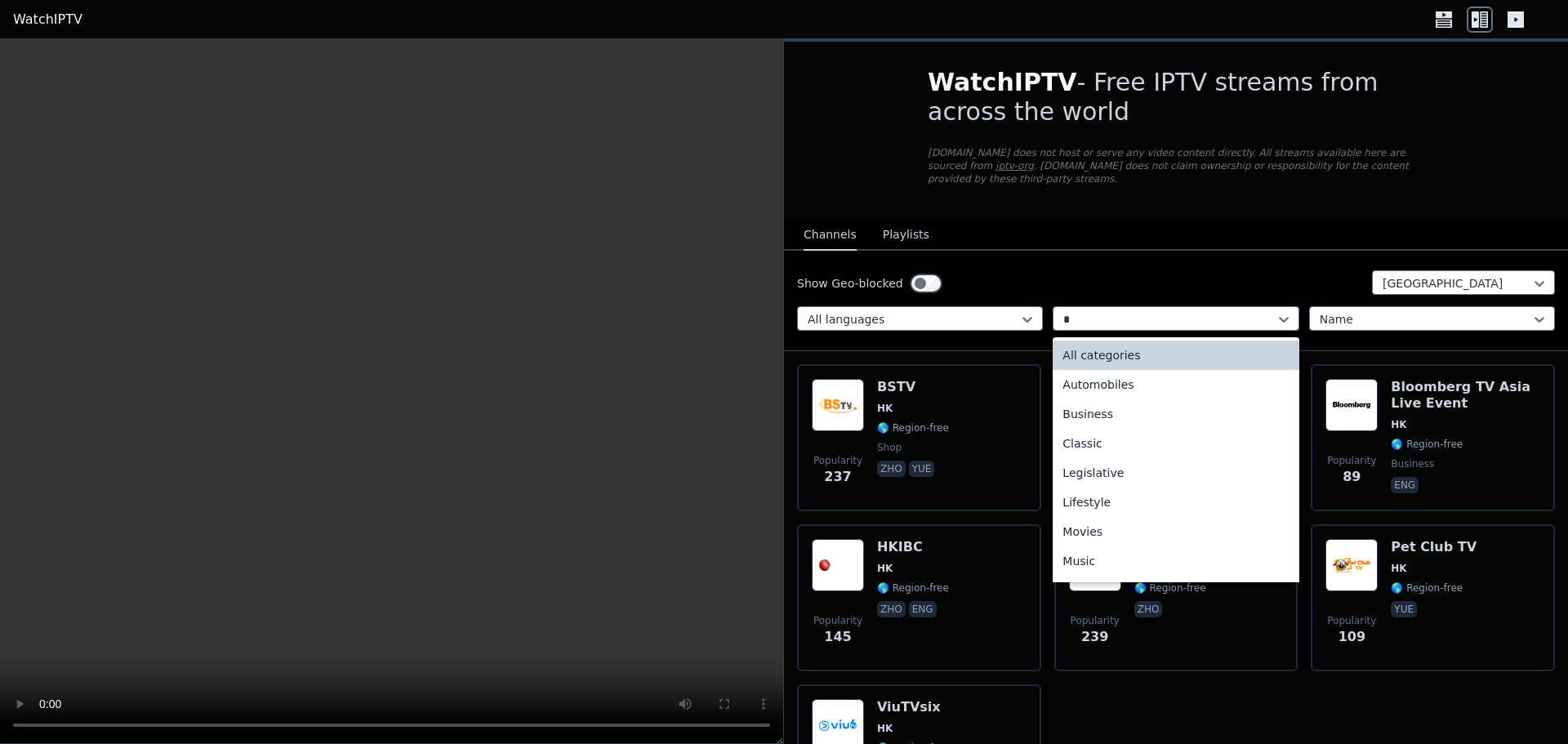
type input "**"
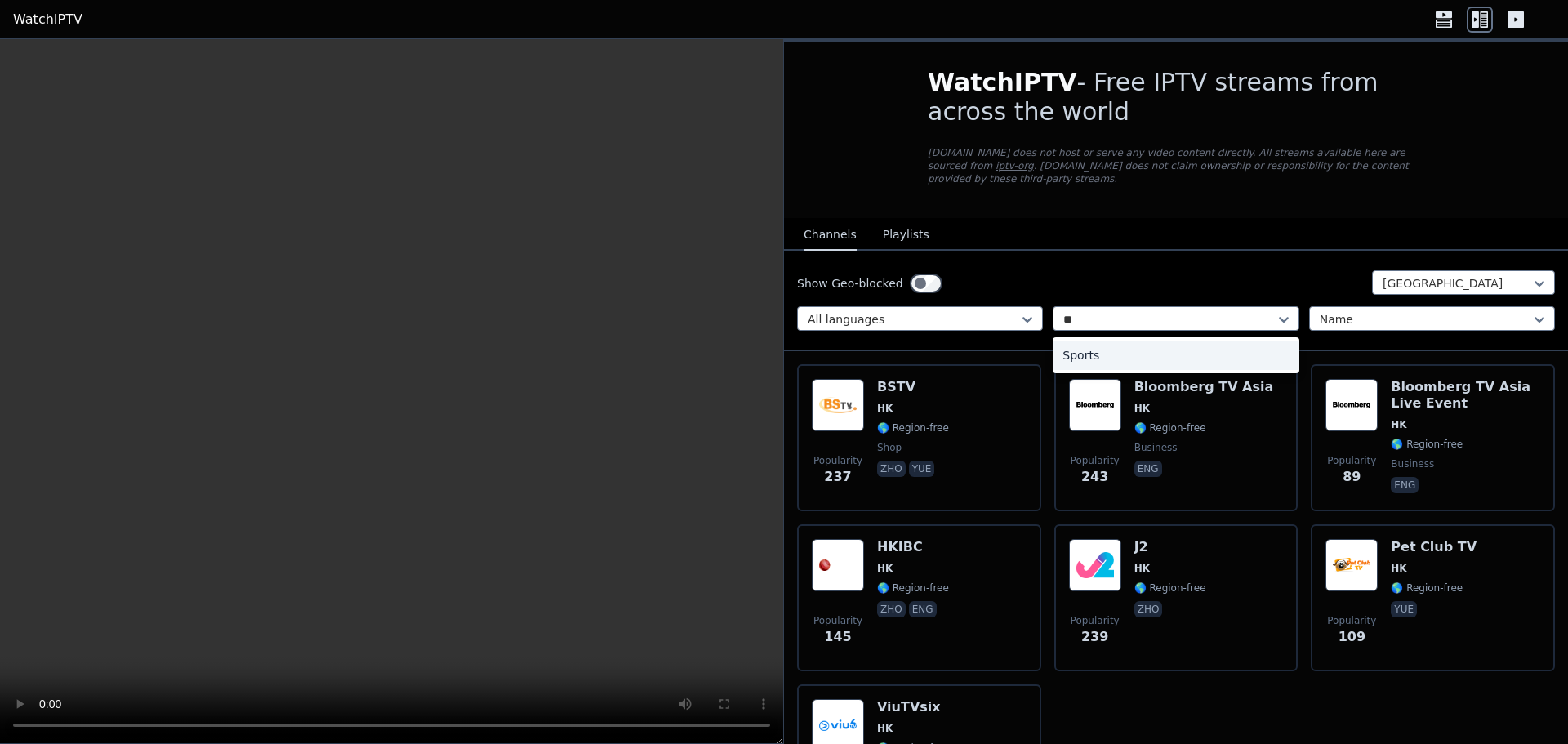
click at [1104, 341] on div "Sports" at bounding box center [1175, 355] width 246 height 30
